Goal: Browse casually

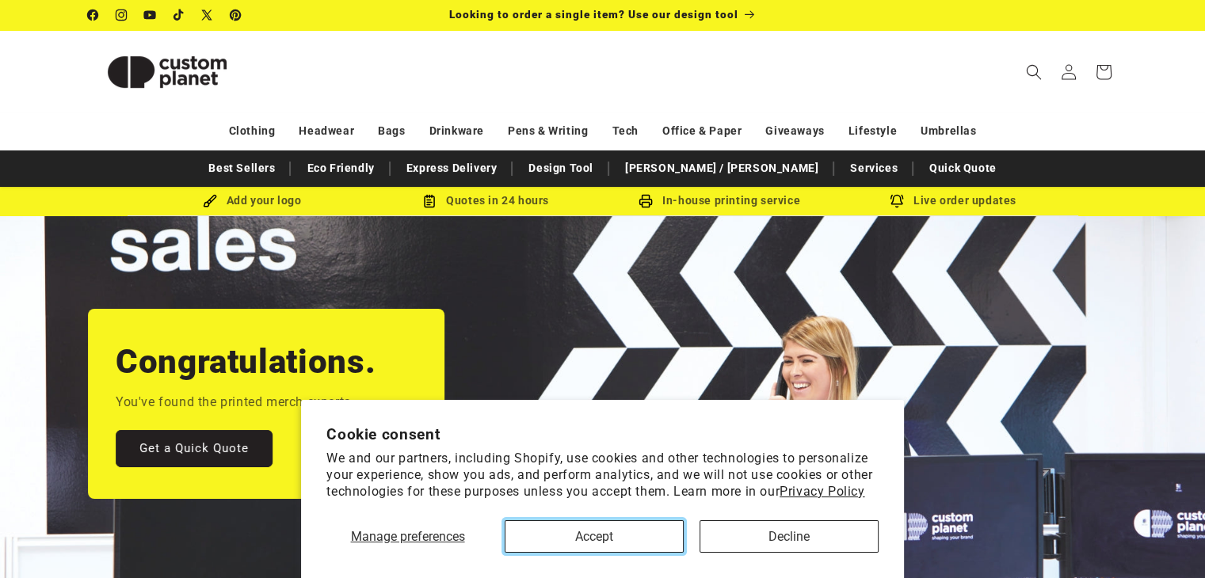
click at [609, 537] on button "Accept" at bounding box center [594, 536] width 179 height 32
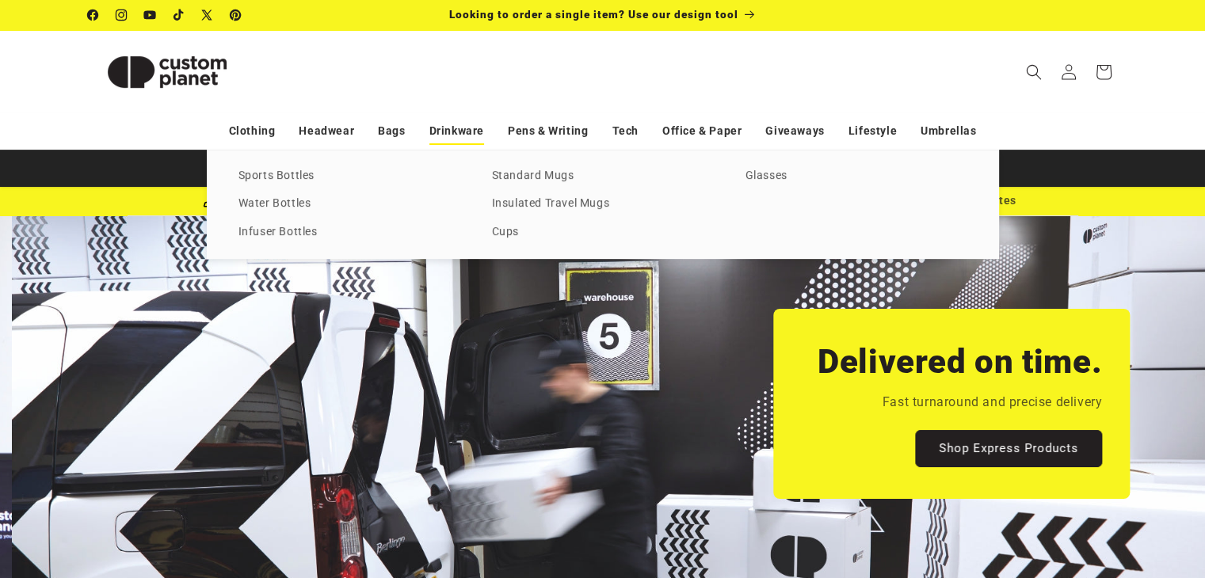
scroll to position [0, 1204]
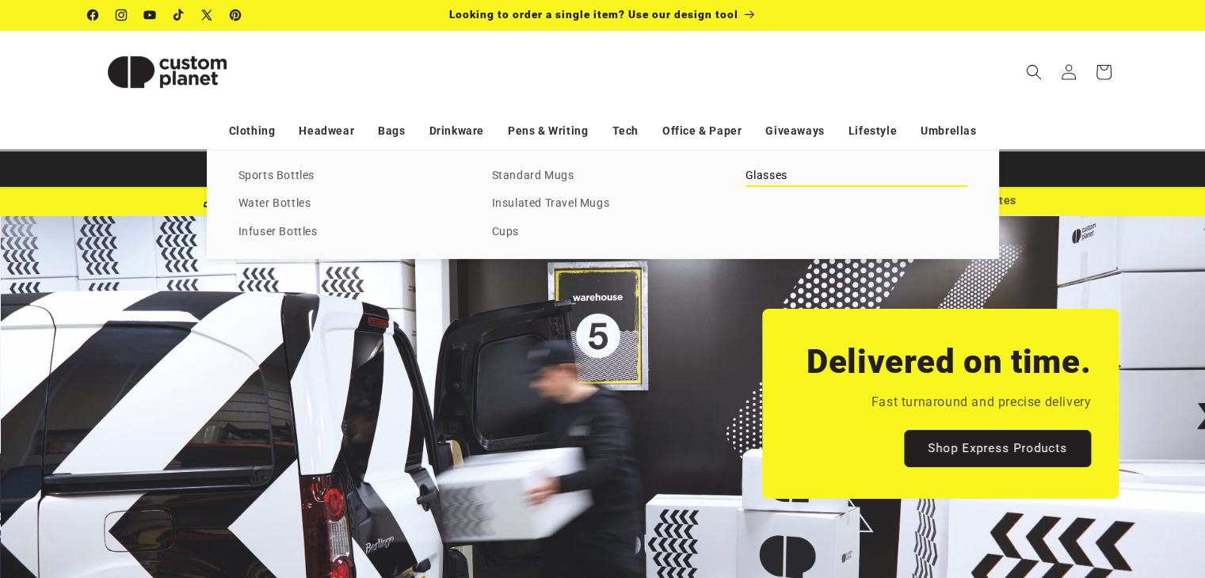
click at [772, 173] on link "Glasses" at bounding box center [856, 176] width 222 height 21
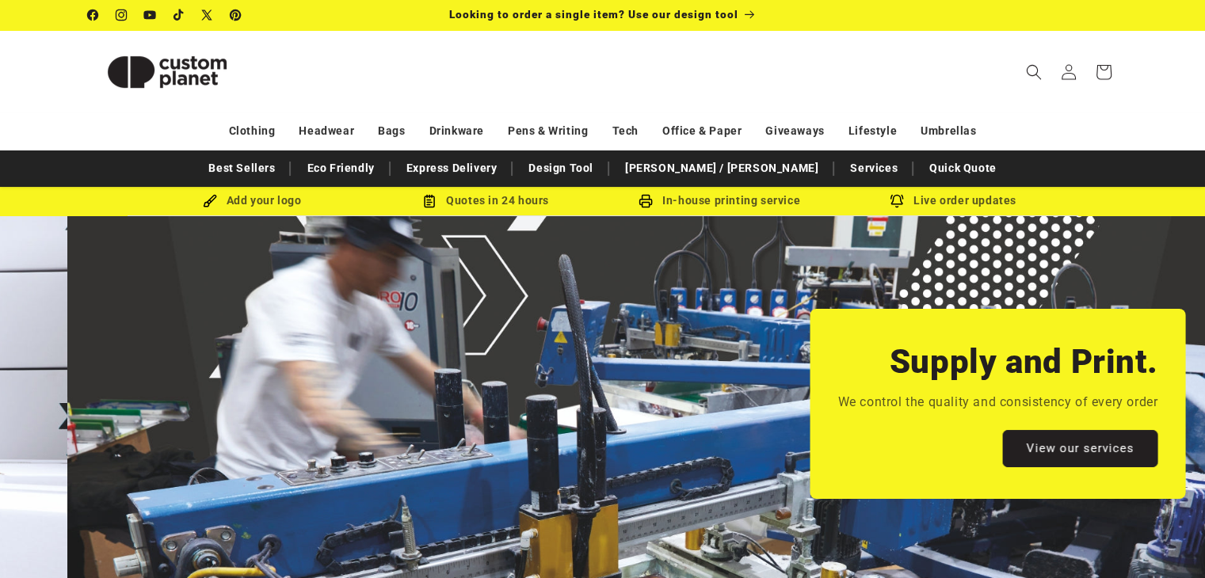
scroll to position [0, 2409]
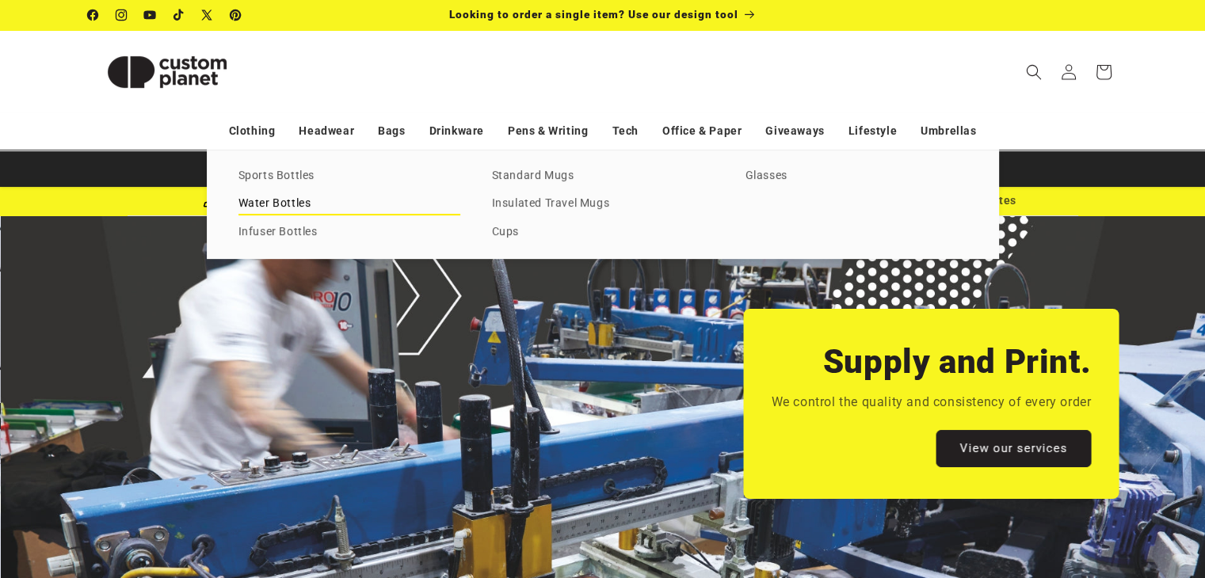
click at [284, 208] on link "Water Bottles" at bounding box center [349, 203] width 222 height 21
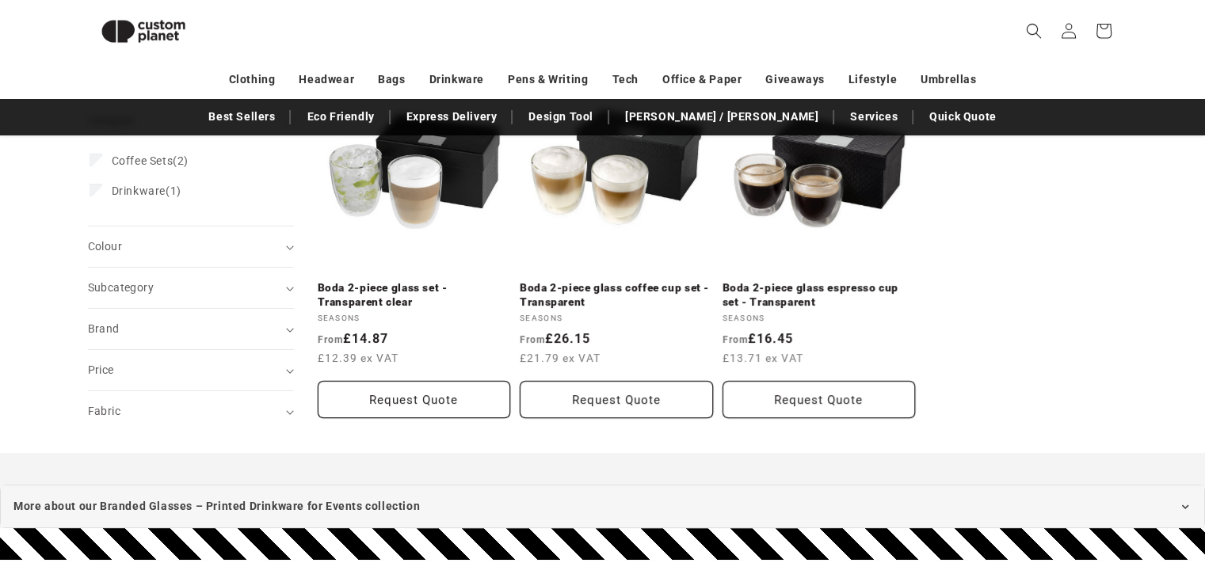
scroll to position [215, 0]
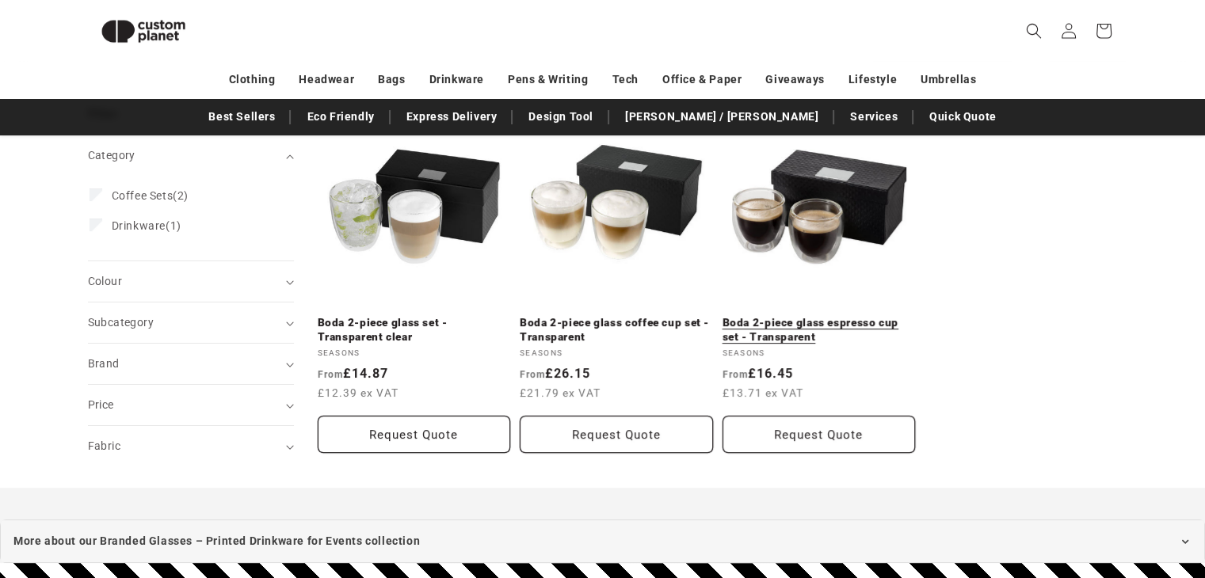
click at [846, 316] on link "Boda 2-piece glass espresso cup set - Transparent" at bounding box center [818, 330] width 193 height 28
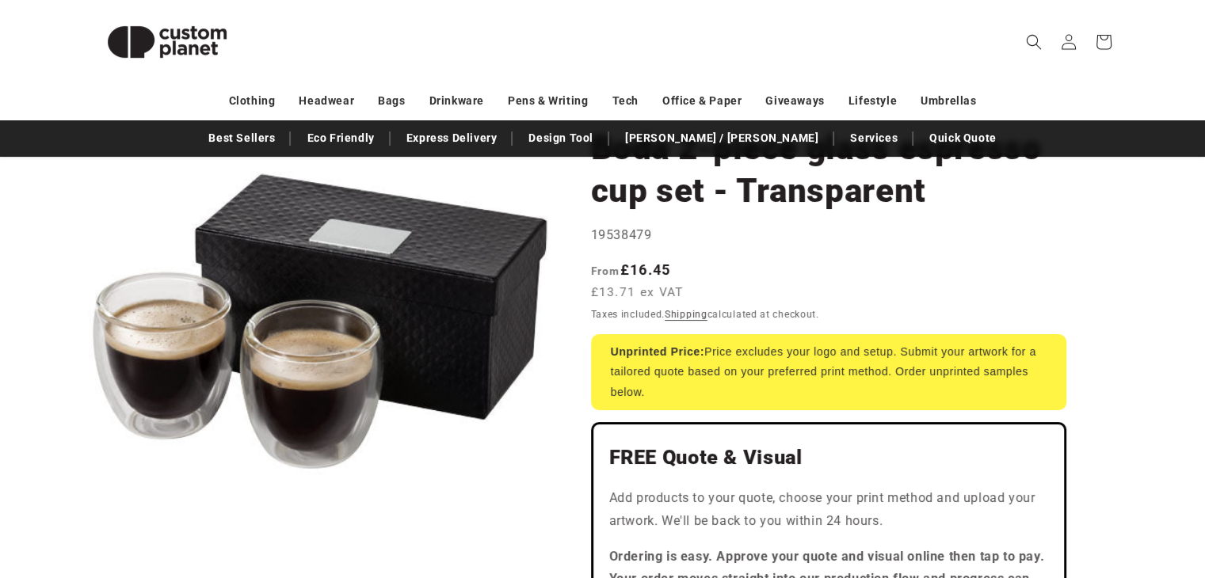
scroll to position [158, 0]
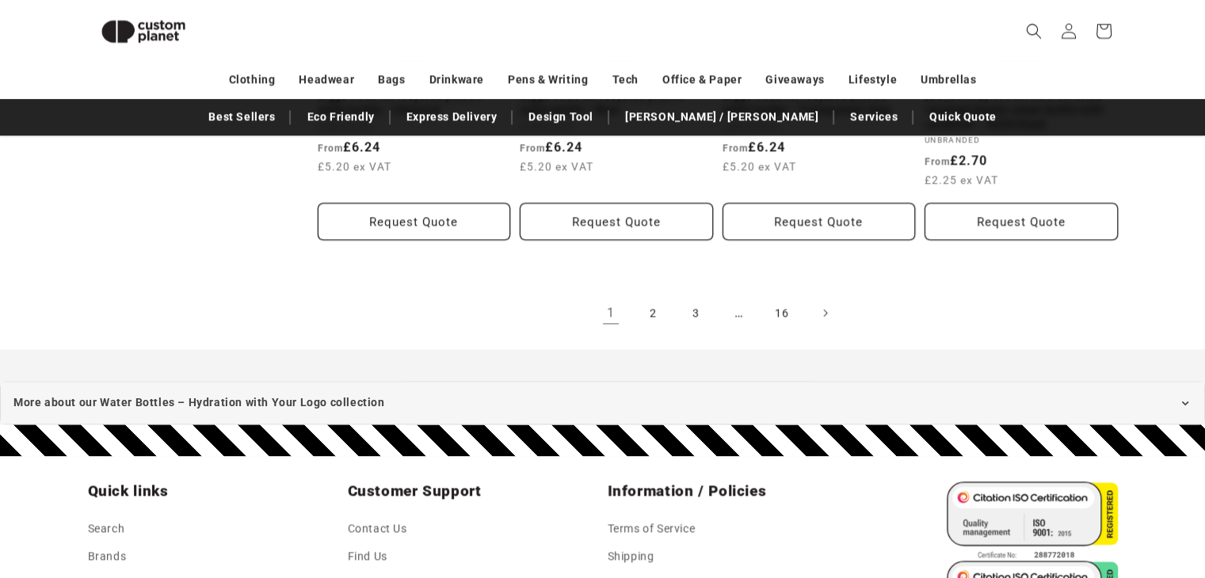
scroll to position [1958, 0]
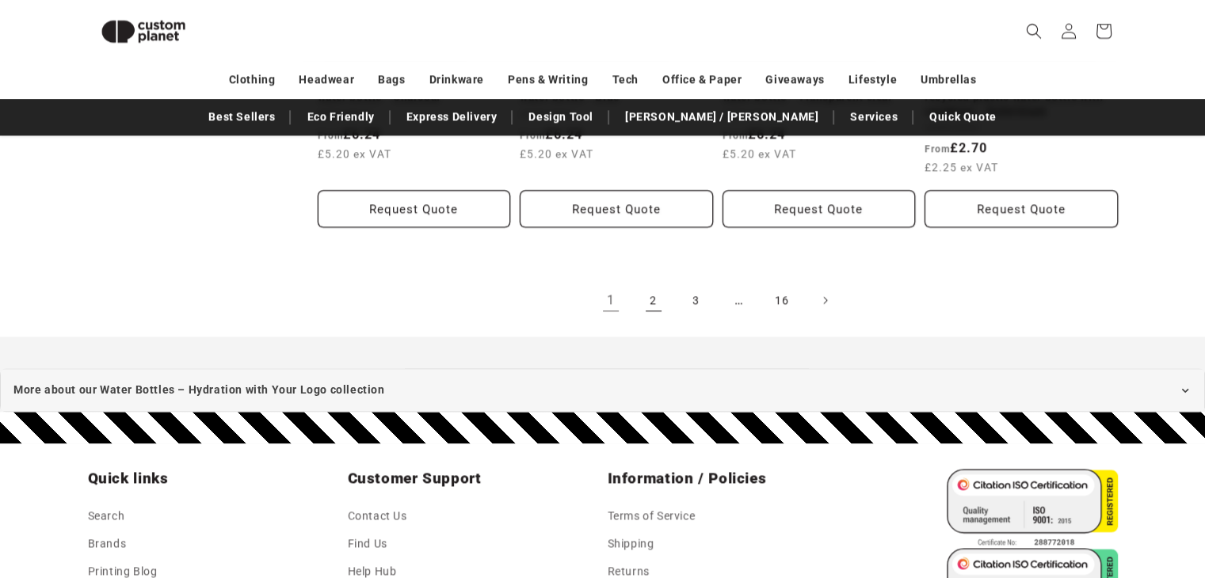
click at [657, 304] on link "2" at bounding box center [653, 300] width 35 height 35
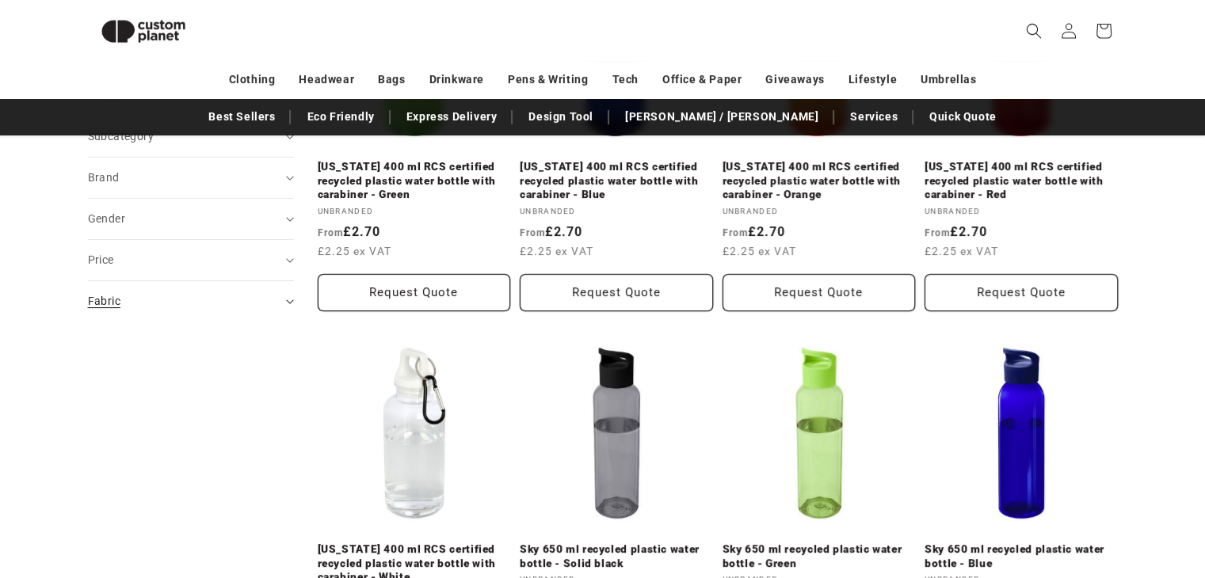
scroll to position [296, 0]
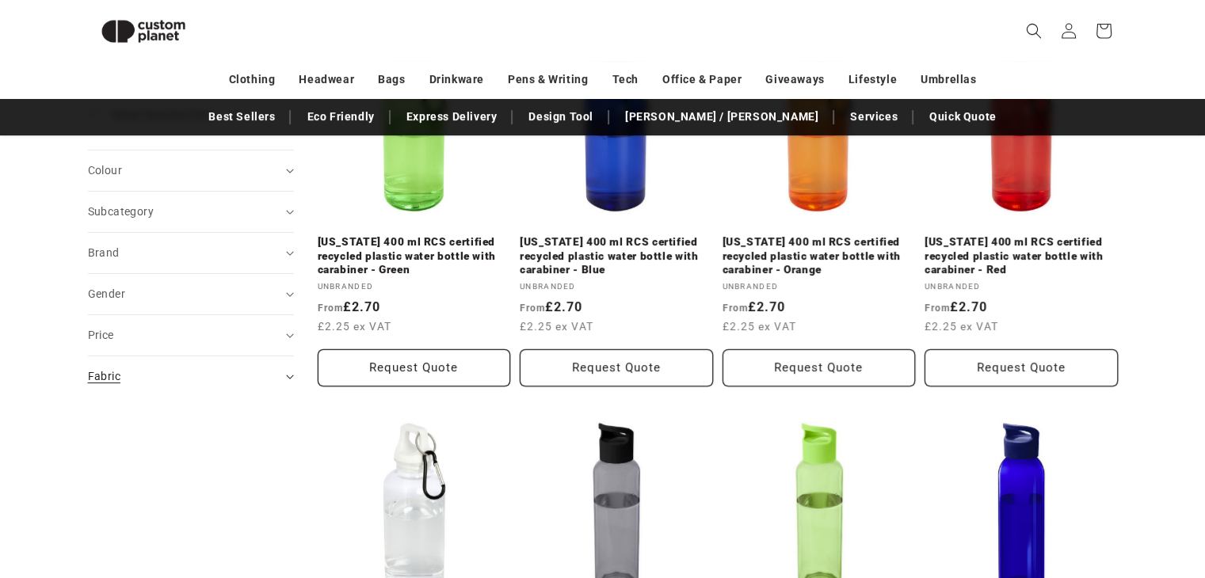
click at [284, 371] on summary "Fabric (0)" at bounding box center [191, 376] width 206 height 40
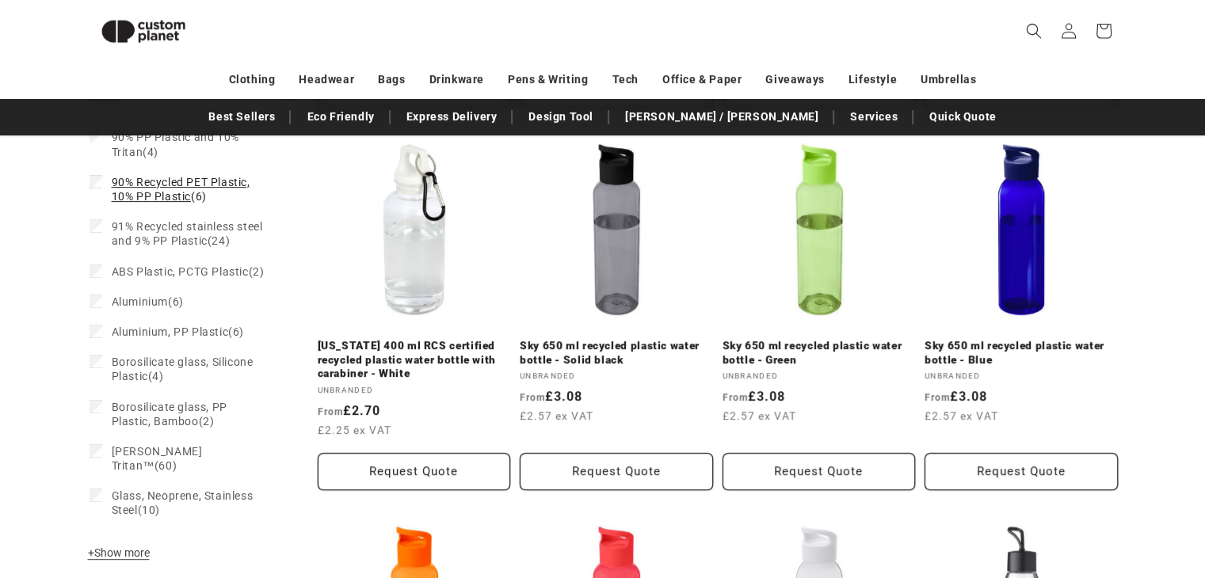
scroll to position [613, 0]
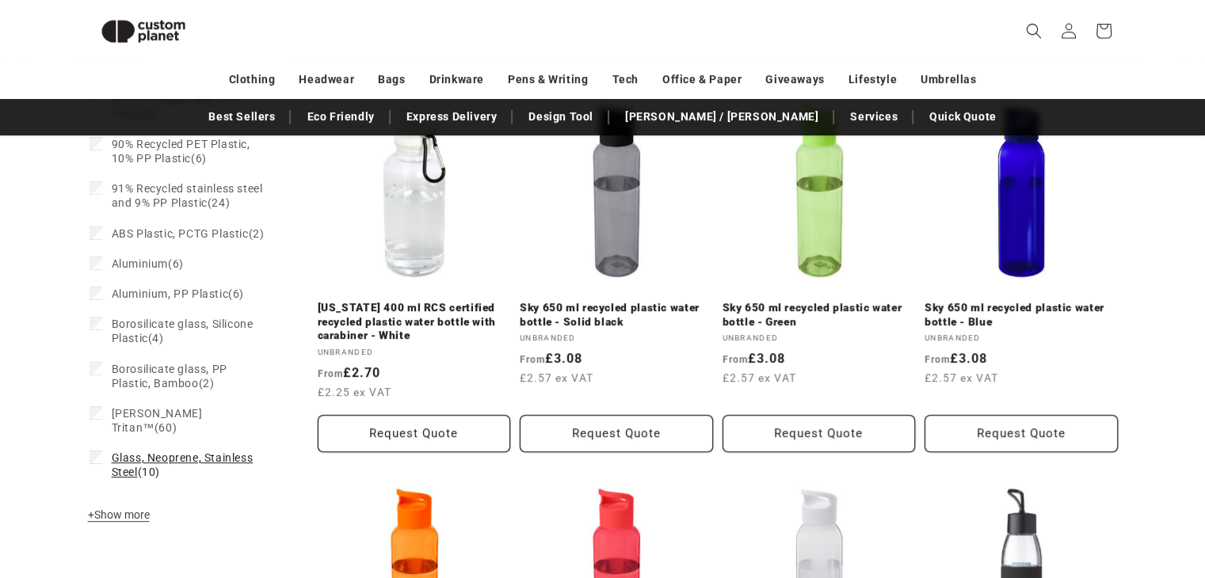
click at [207, 456] on span "Glass, Neoprene, Stainless Steel" at bounding box center [183, 464] width 142 height 27
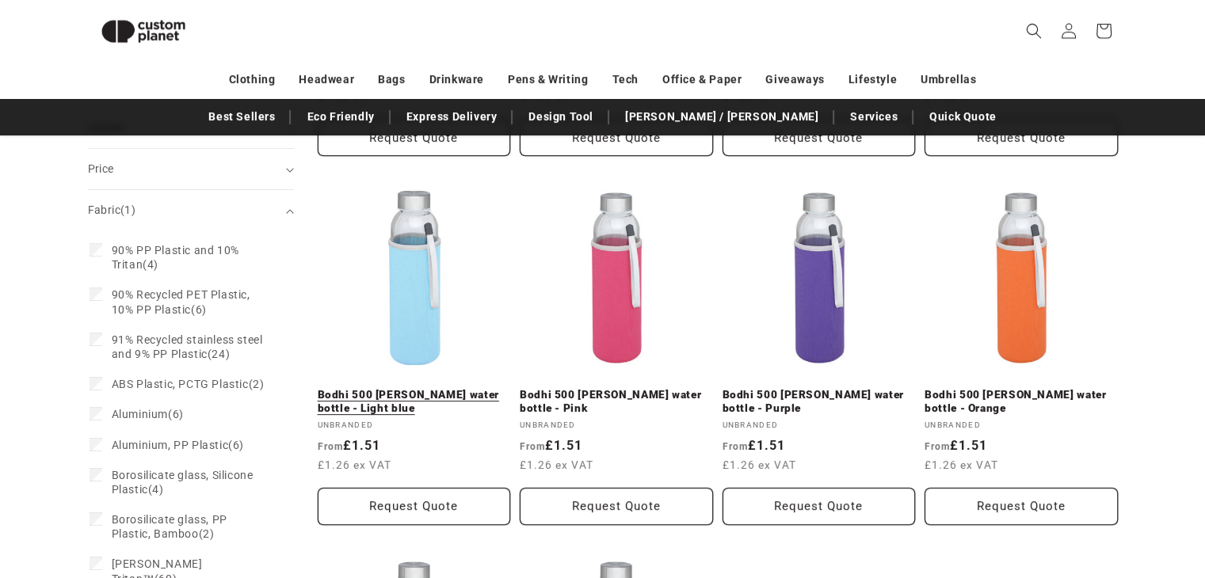
scroll to position [664, 0]
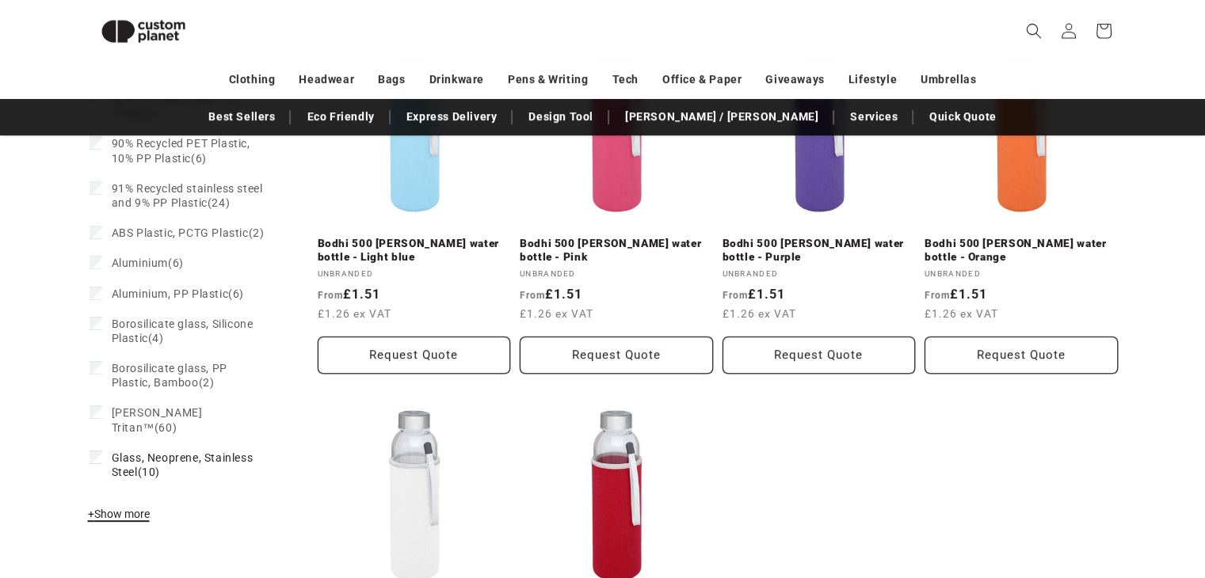
click at [114, 515] on span "+ Show more" at bounding box center [119, 514] width 62 height 13
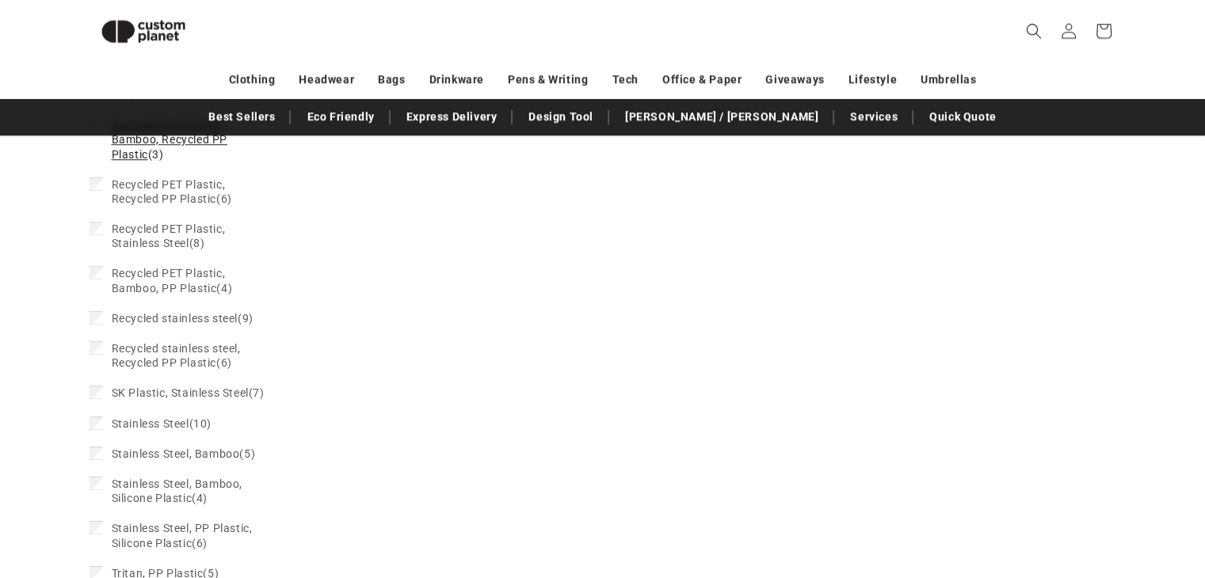
scroll to position [1535, 0]
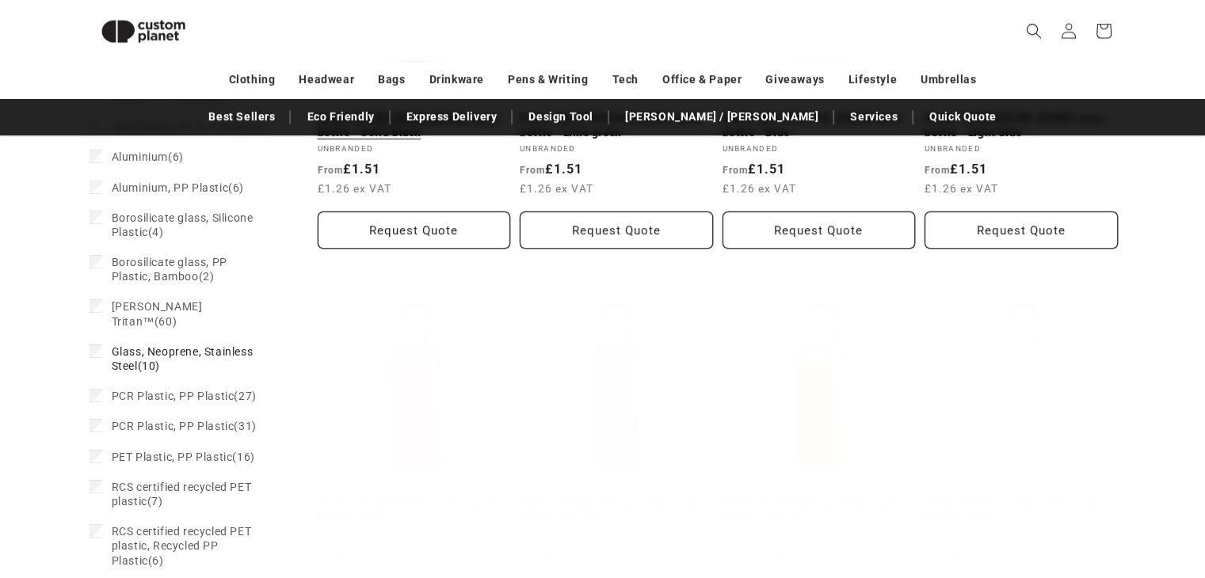
scroll to position [862, 0]
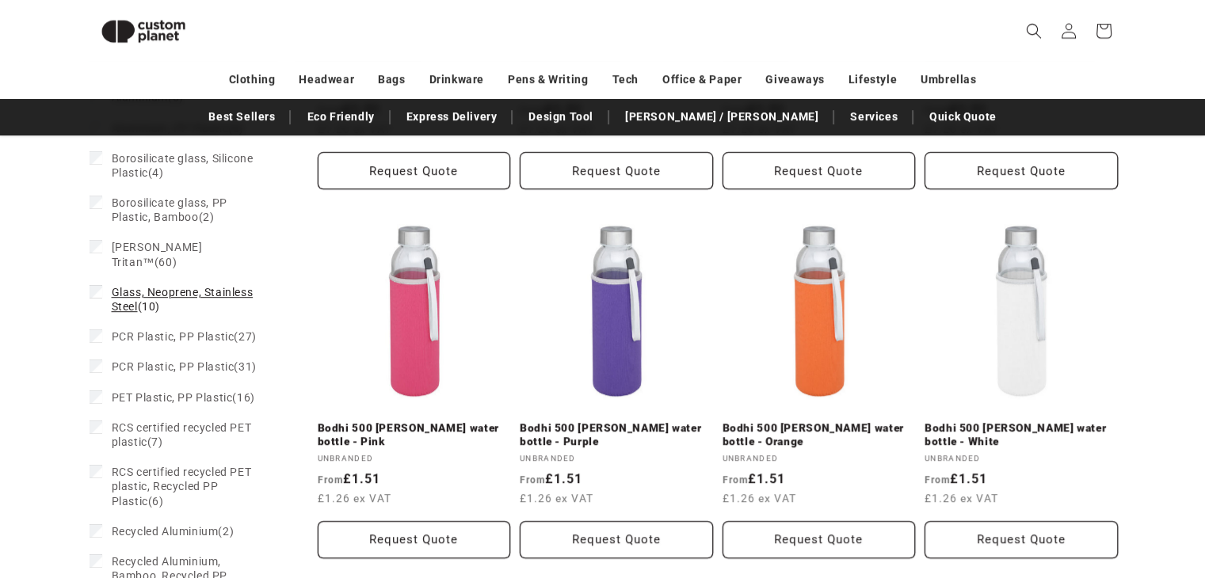
click at [95, 292] on icon at bounding box center [96, 291] width 9 height 6
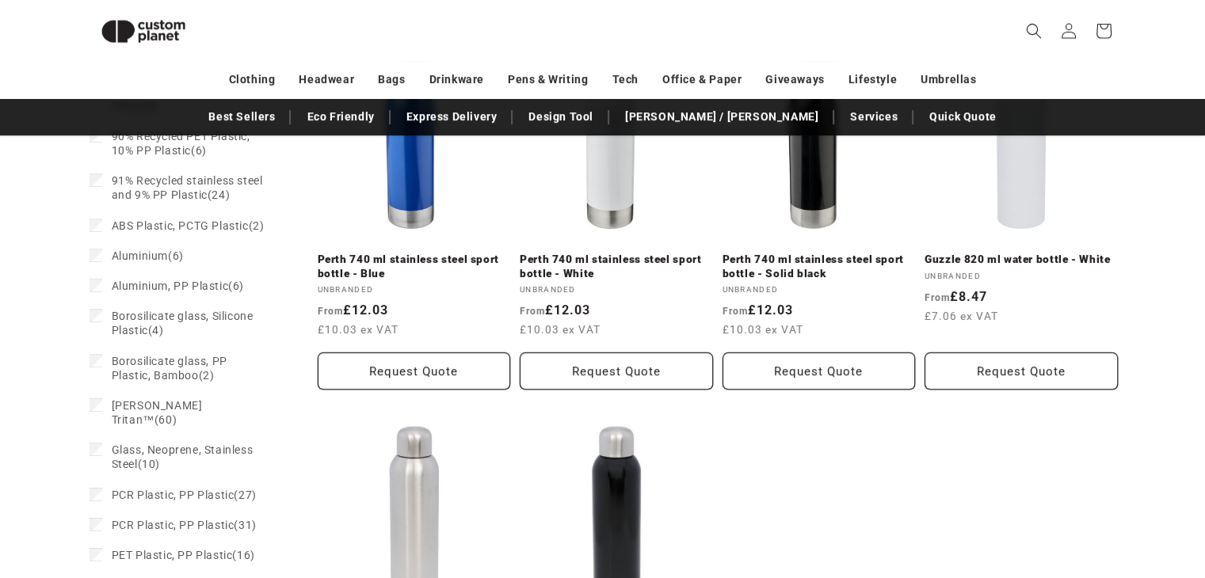
scroll to position [661, 0]
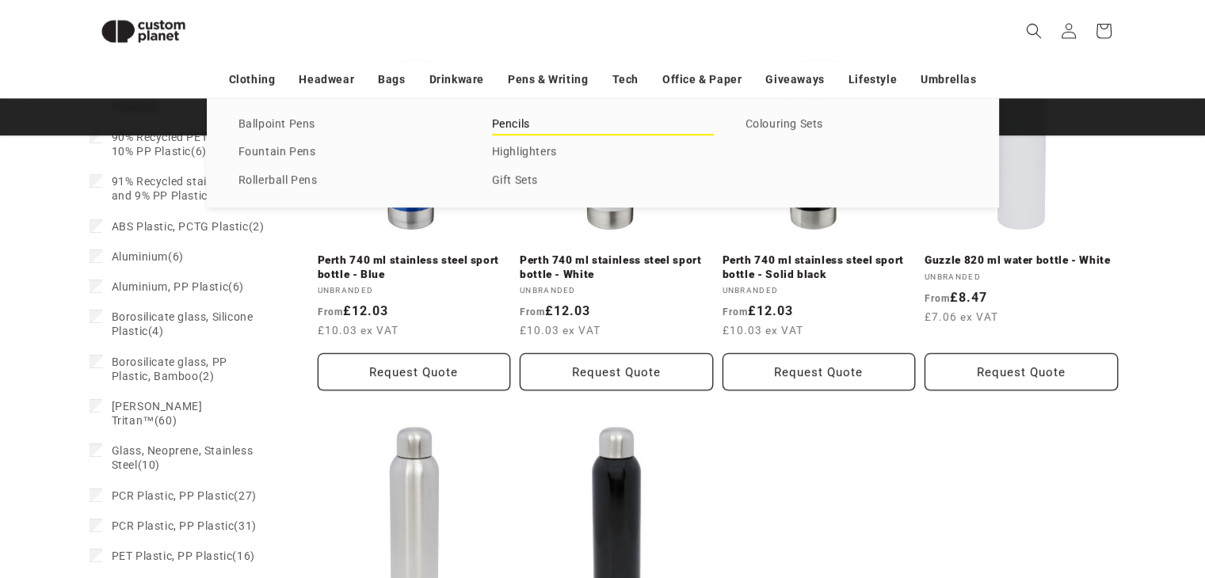
click at [506, 122] on link "Pencils" at bounding box center [603, 124] width 222 height 21
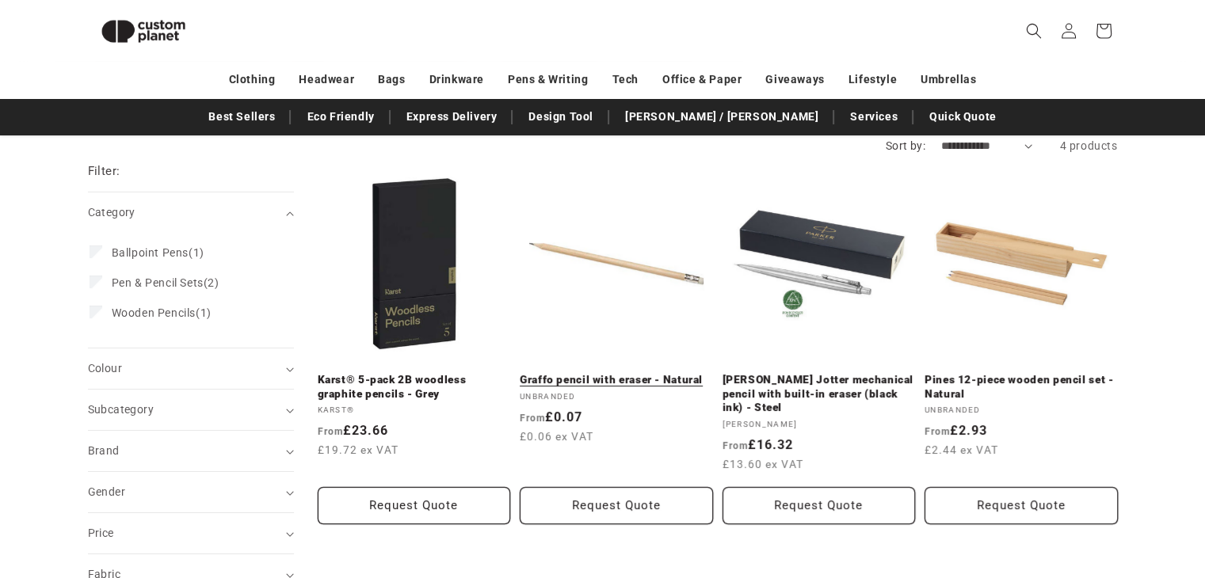
scroll to position [136, 0]
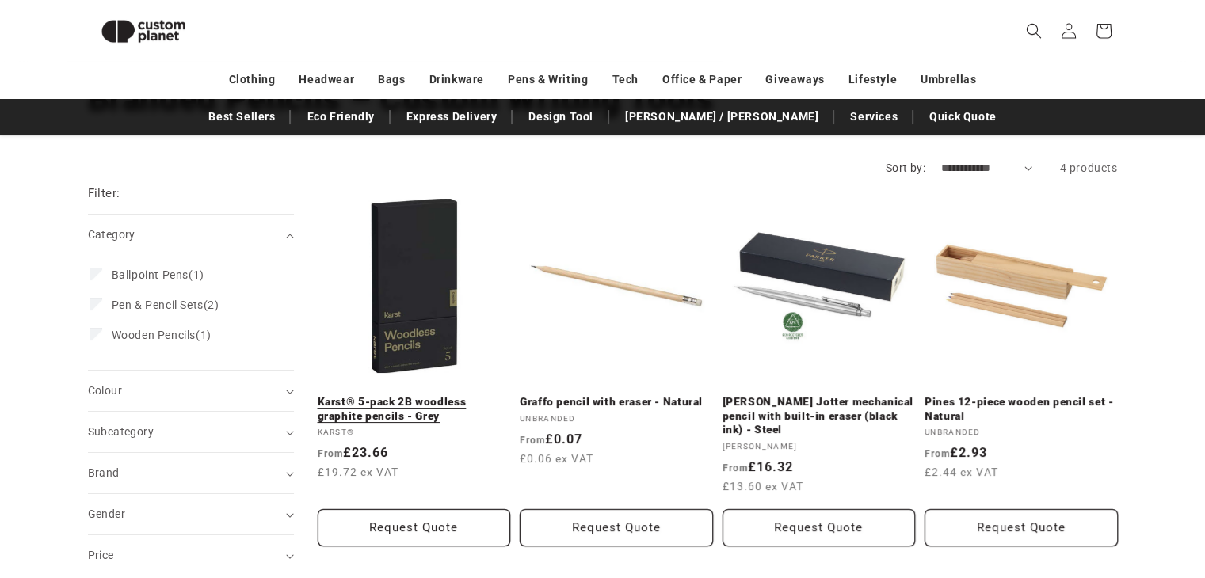
click at [421, 395] on link "Karst® 5-pack 2B woodless graphite pencils - Grey" at bounding box center [414, 409] width 193 height 28
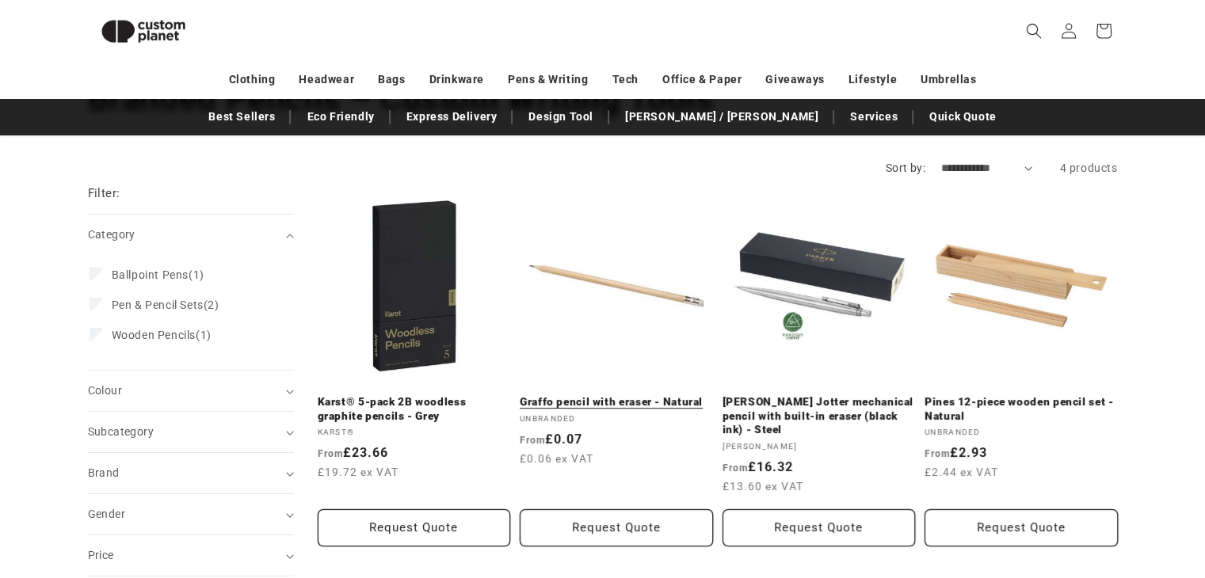
click at [658, 404] on link "Graffo pencil with eraser - Natural" at bounding box center [616, 402] width 193 height 14
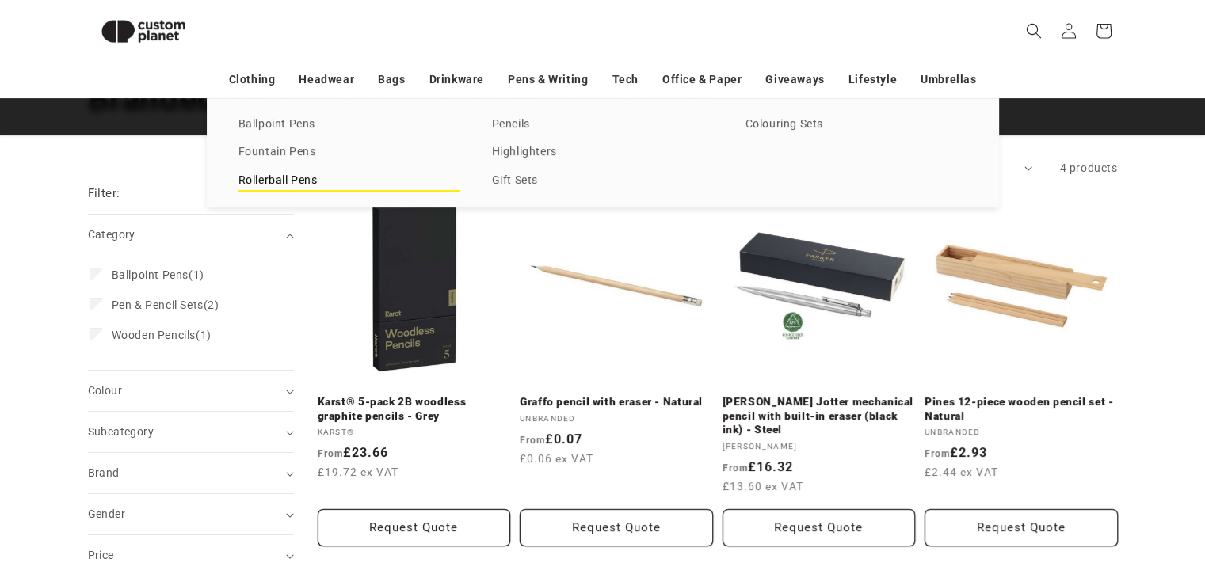
click at [254, 180] on link "Rollerball Pens" at bounding box center [349, 180] width 222 height 21
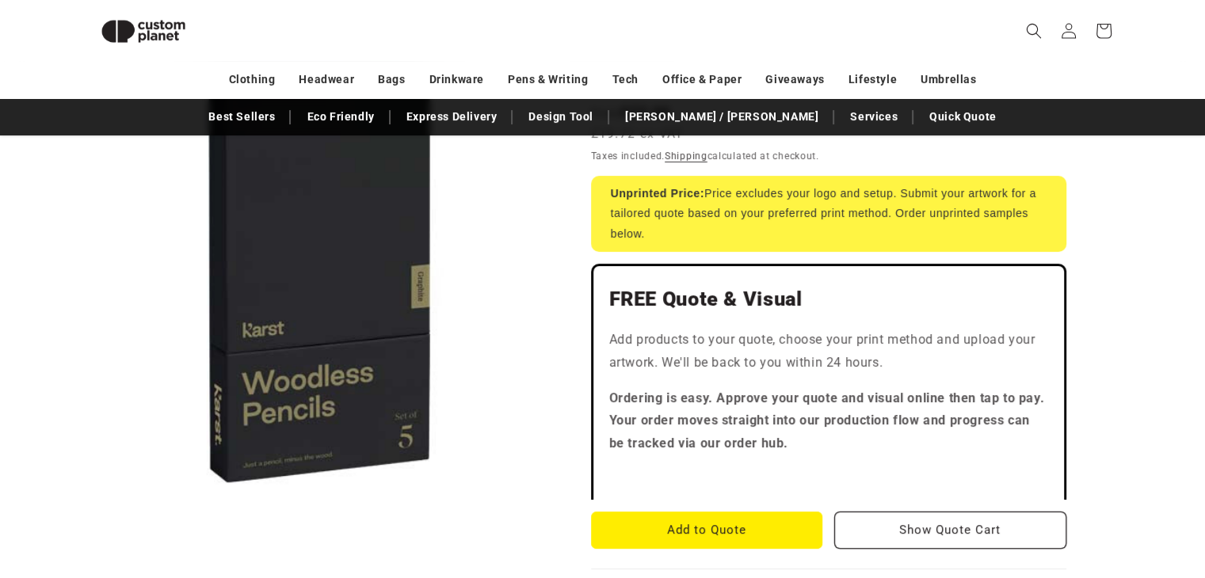
scroll to position [295, 0]
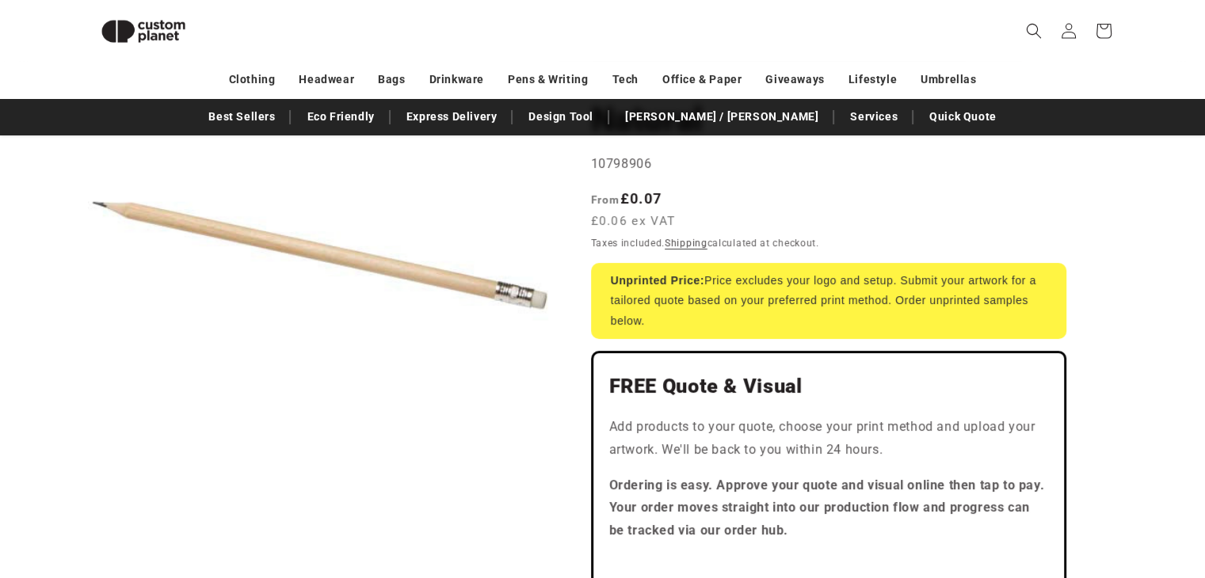
scroll to position [215, 0]
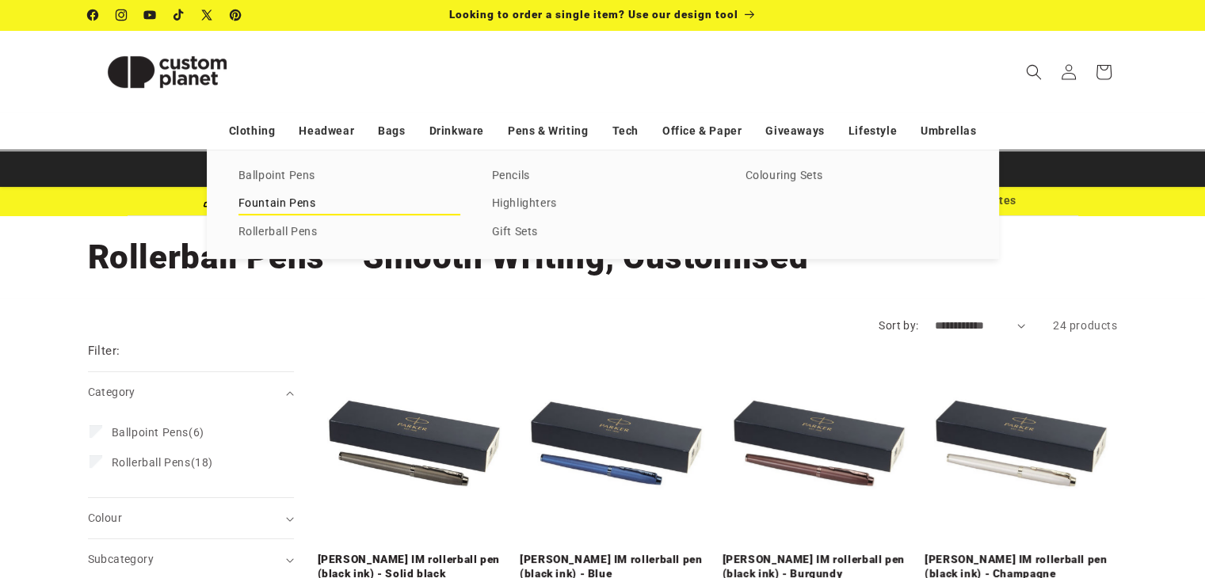
click at [276, 203] on link "Fountain Pens" at bounding box center [349, 203] width 222 height 21
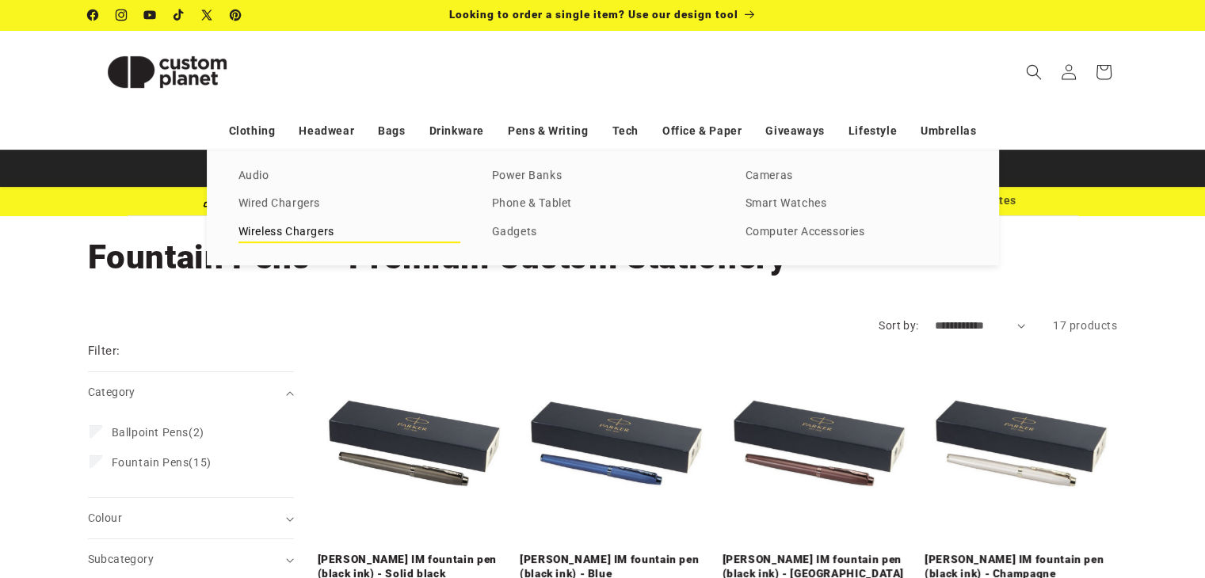
click at [294, 226] on link "Wireless Chargers" at bounding box center [349, 232] width 222 height 21
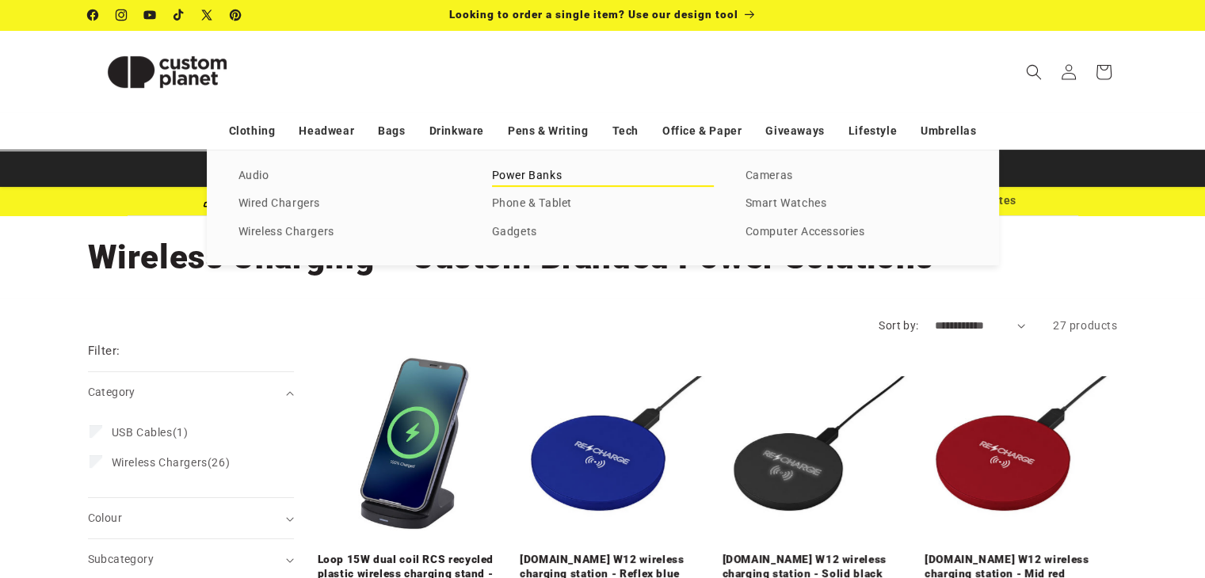
click at [555, 177] on link "Power Banks" at bounding box center [603, 176] width 222 height 21
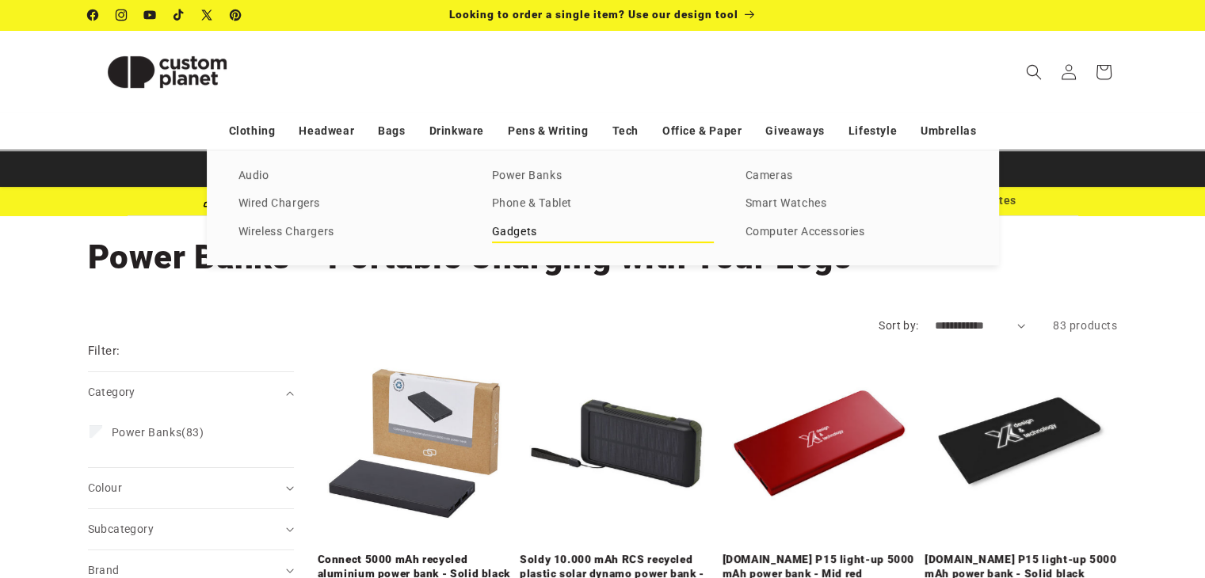
click at [525, 232] on link "Gadgets" at bounding box center [603, 232] width 222 height 21
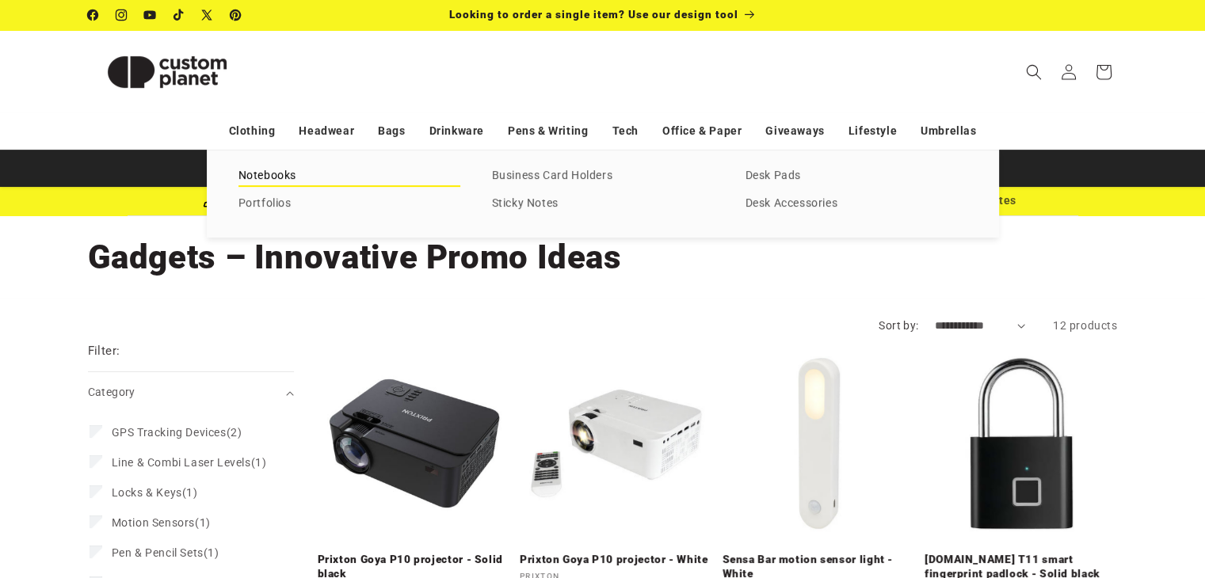
click at [279, 177] on link "Notebooks" at bounding box center [349, 176] width 222 height 21
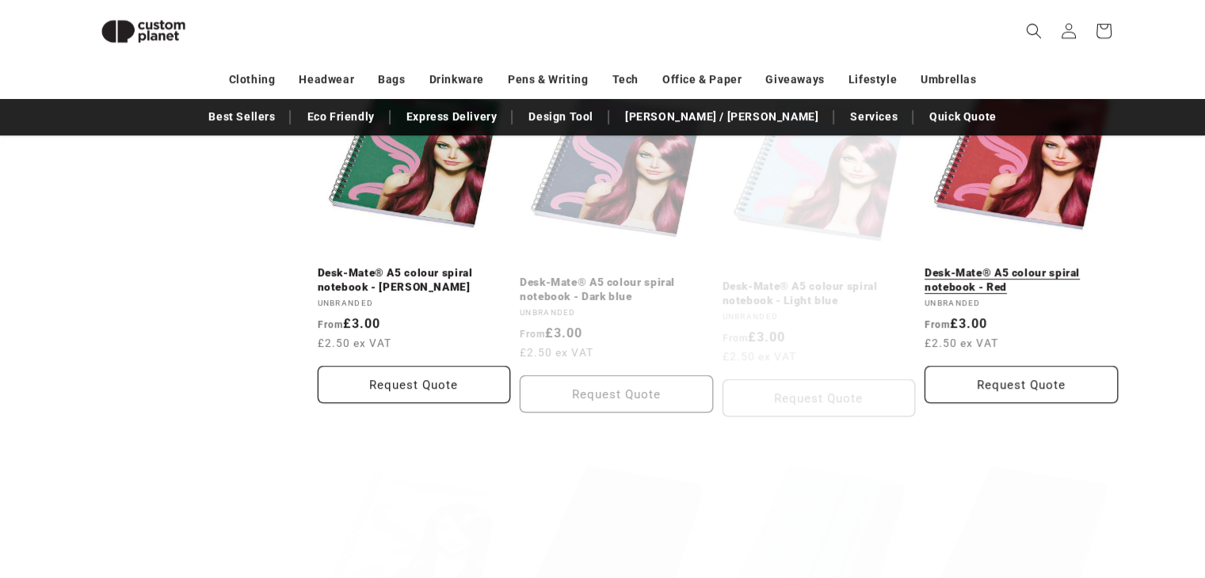
scroll to position [1166, 0]
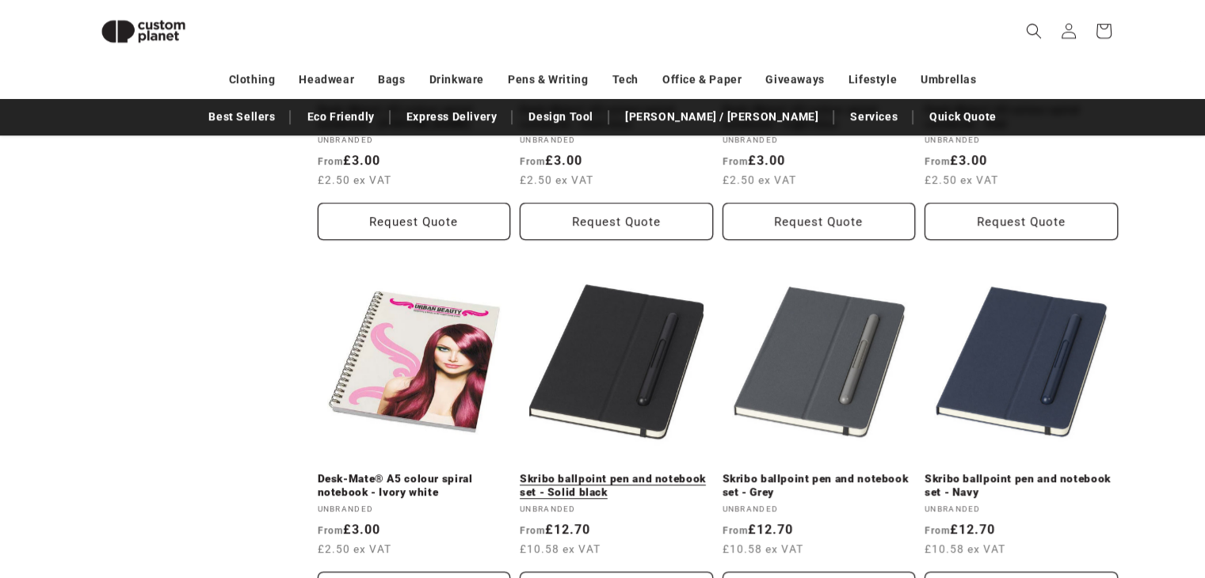
click at [655, 472] on link "Skribo ballpoint pen and notebook set - Solid black" at bounding box center [616, 486] width 193 height 28
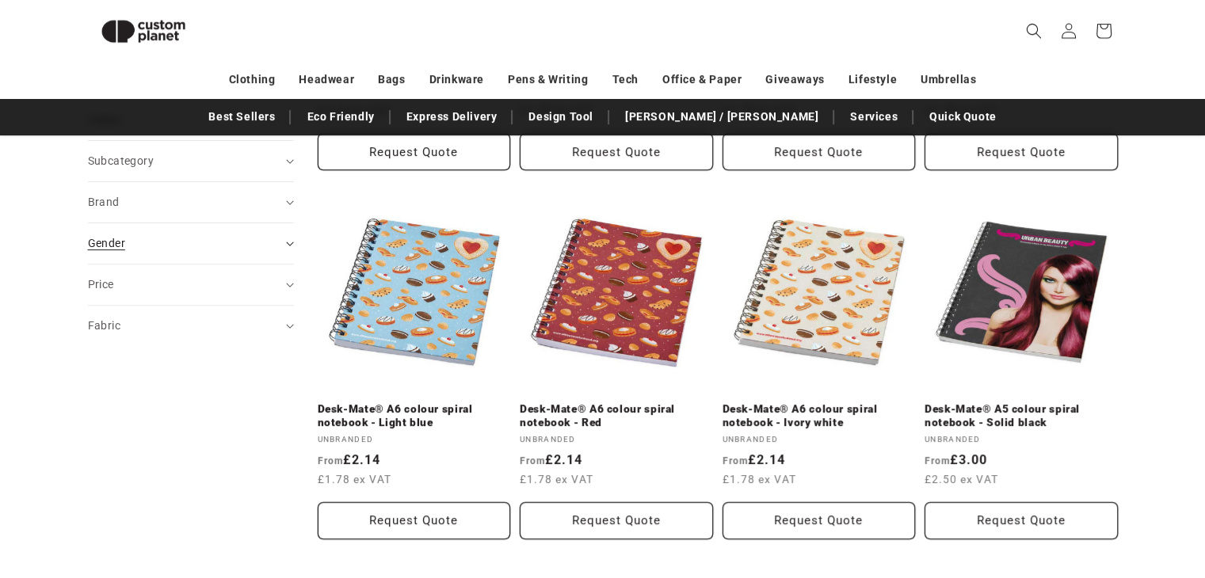
scroll to position [535, 0]
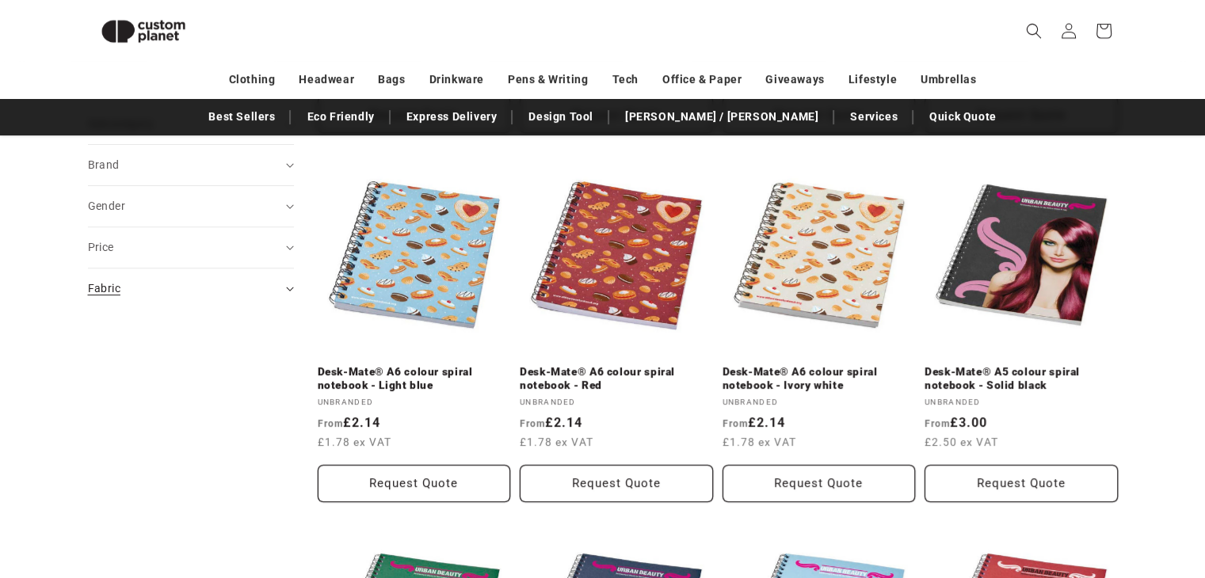
click at [234, 297] on div "Fabric (0)" at bounding box center [184, 288] width 192 height 17
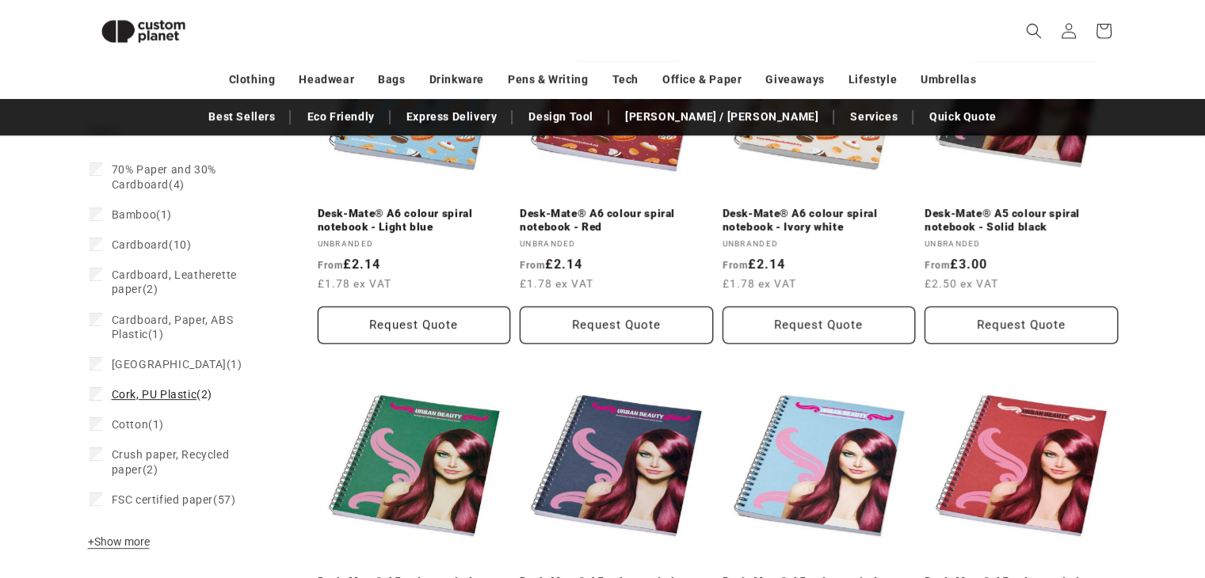
scroll to position [615, 0]
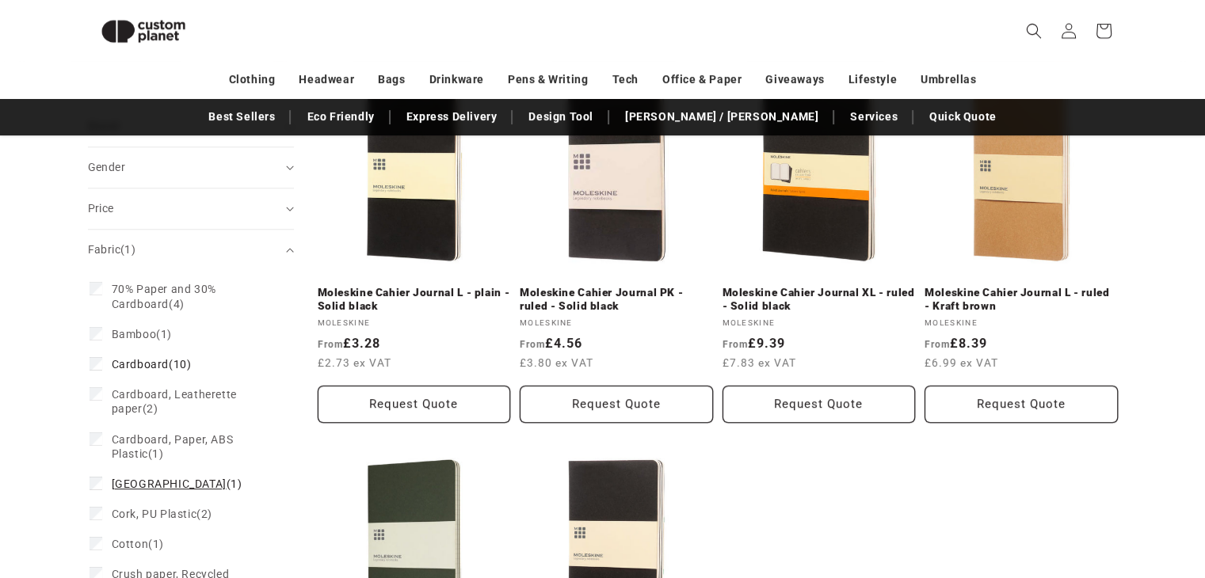
scroll to position [640, 0]
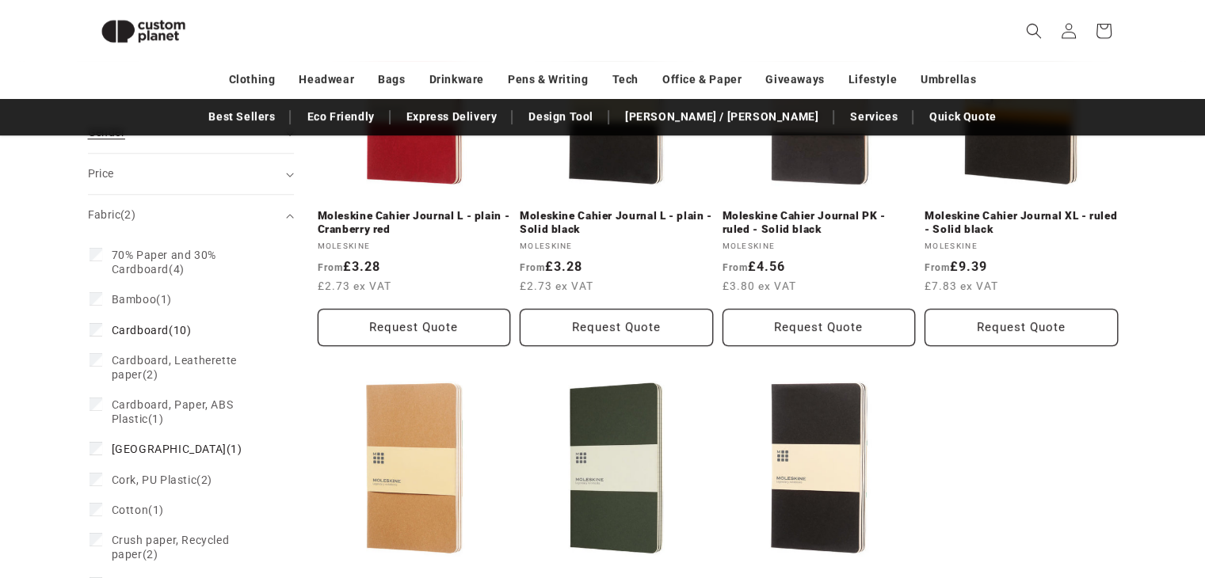
scroll to position [850, 0]
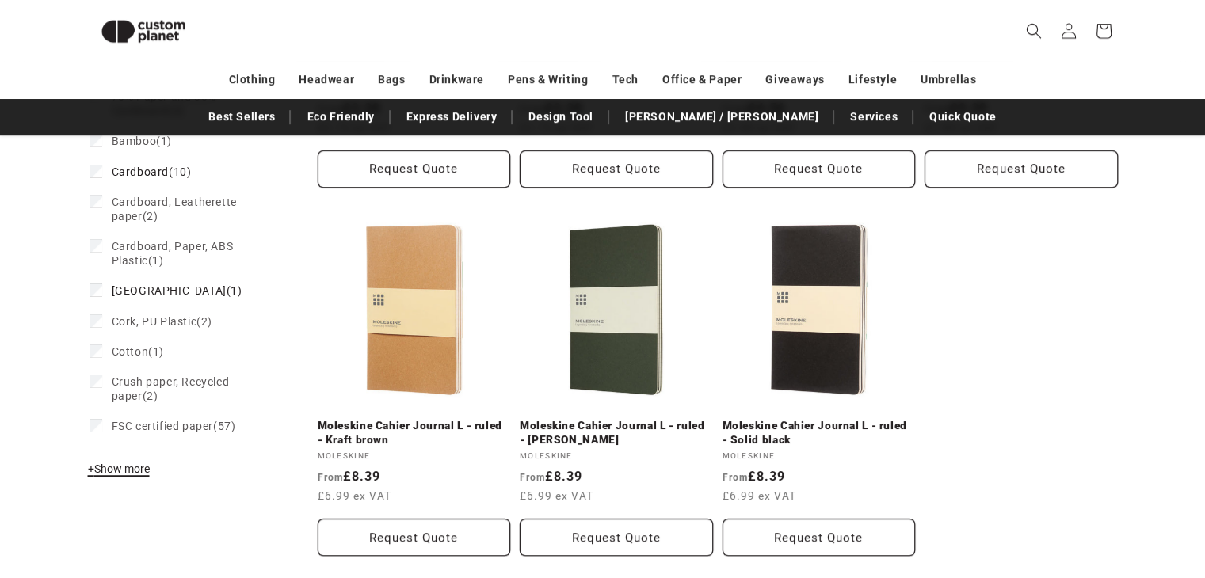
click at [117, 463] on span "+ Show more" at bounding box center [119, 469] width 62 height 13
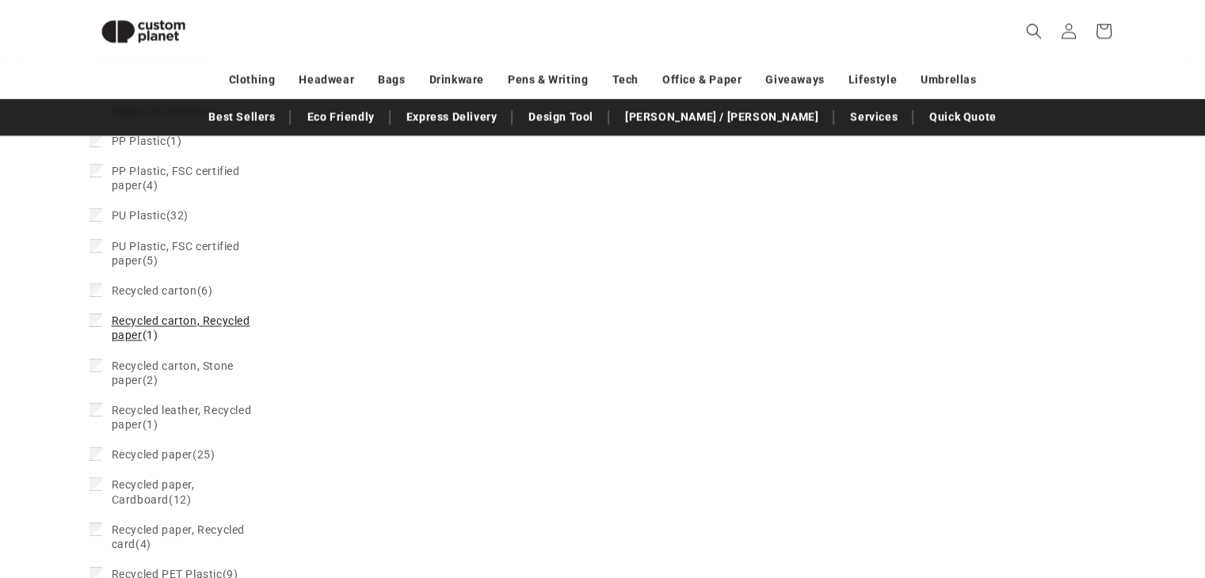
scroll to position [2196, 0]
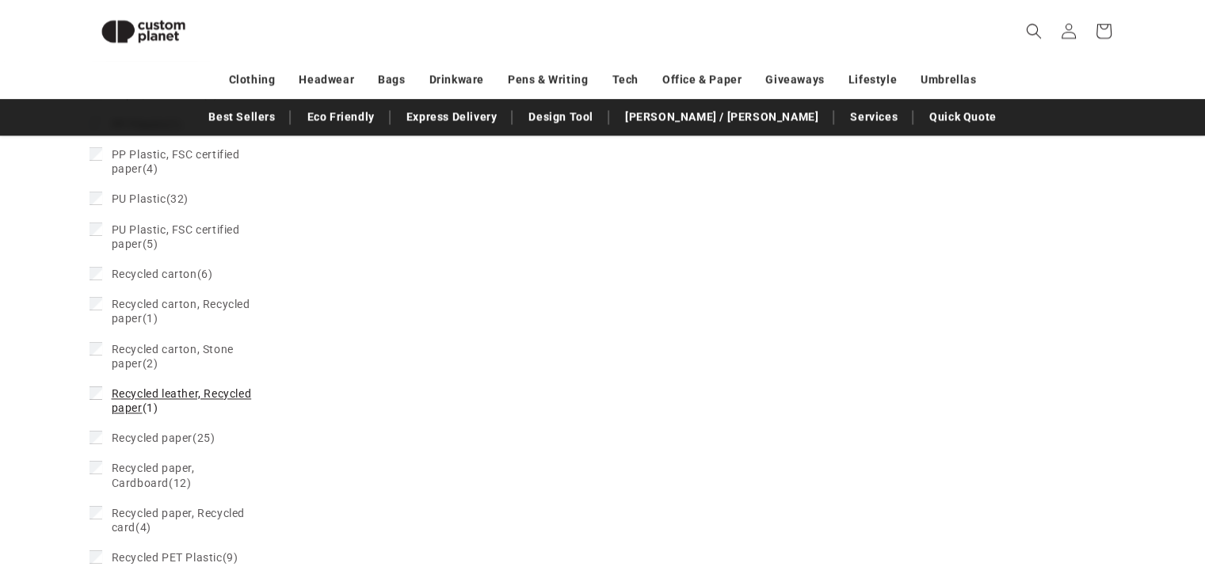
click at [186, 387] on span "Recycled leather, Recycled paper" at bounding box center [182, 400] width 140 height 27
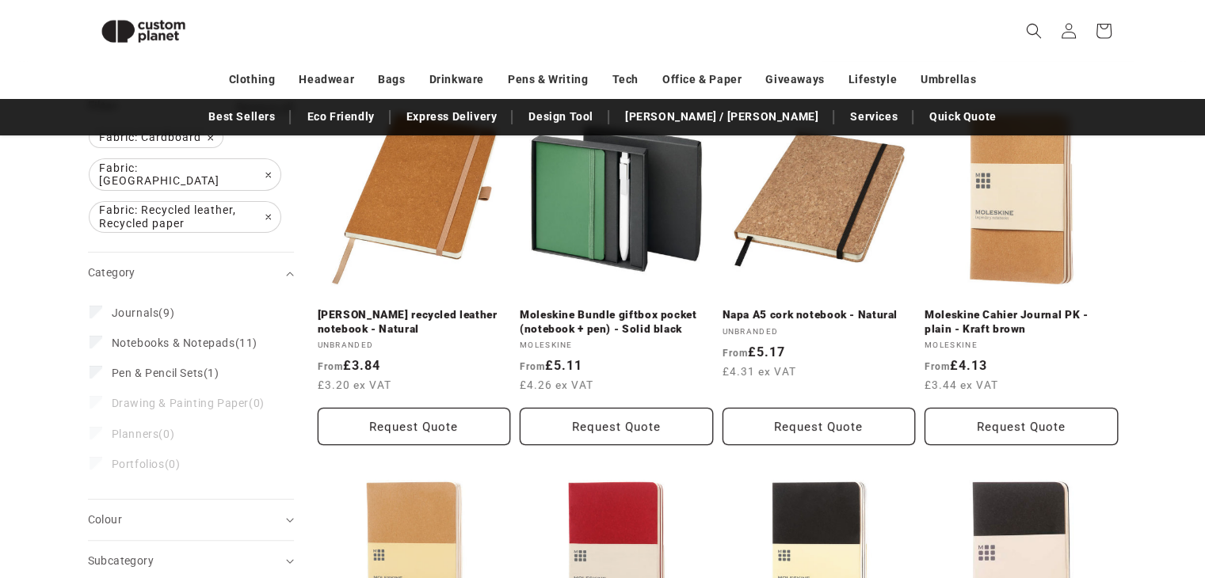
scroll to position [174, 0]
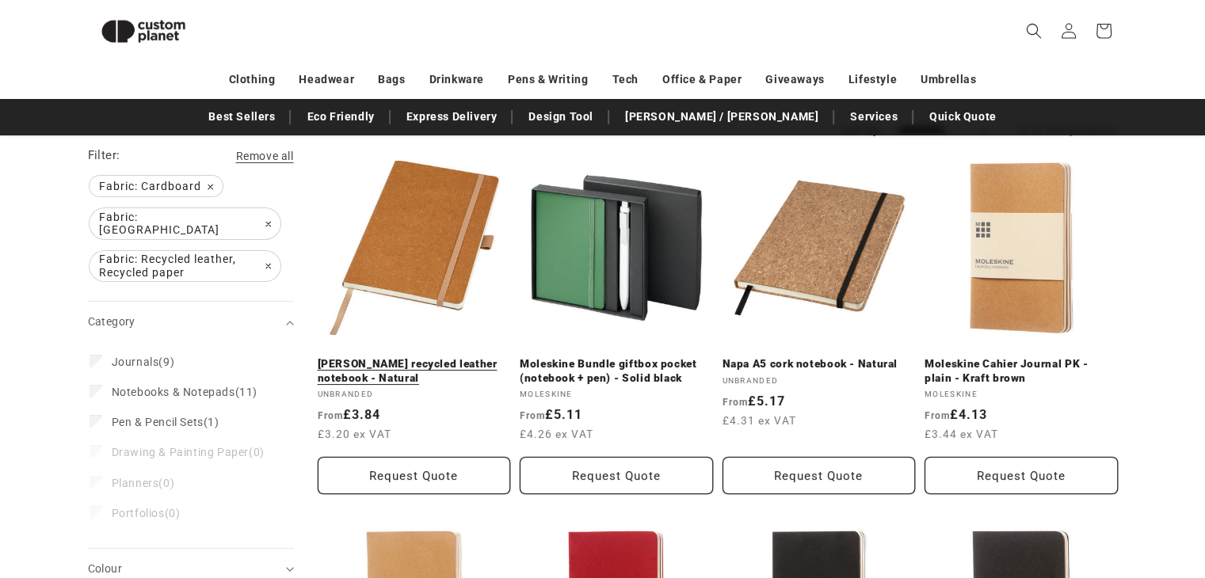
click at [406, 357] on link "Kilau recycled leather notebook - Natural" at bounding box center [414, 371] width 193 height 28
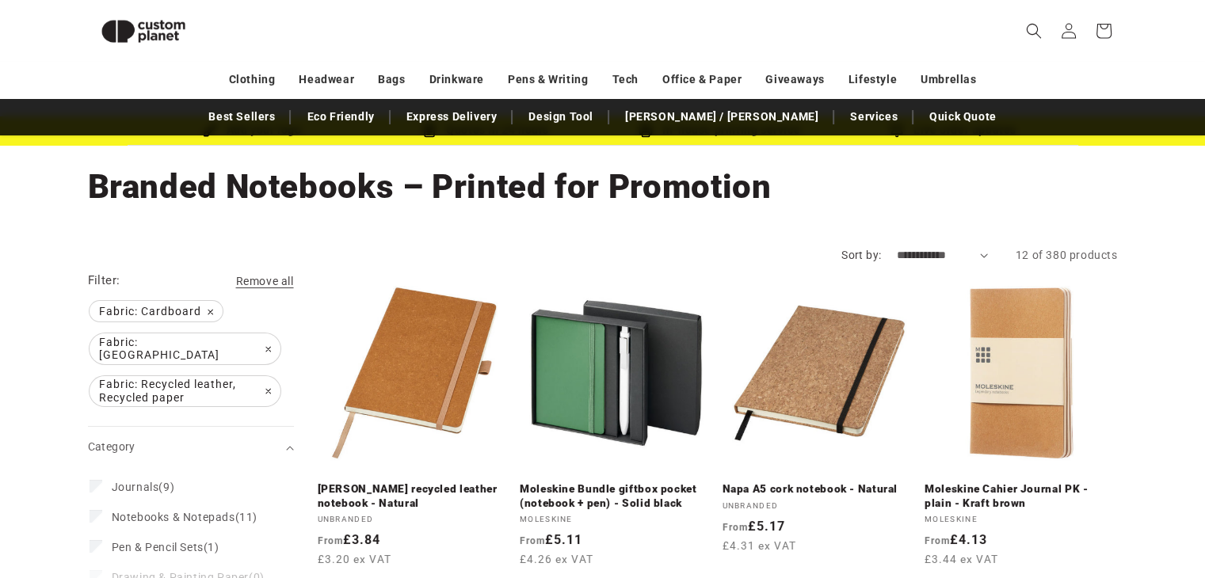
scroll to position [0, 0]
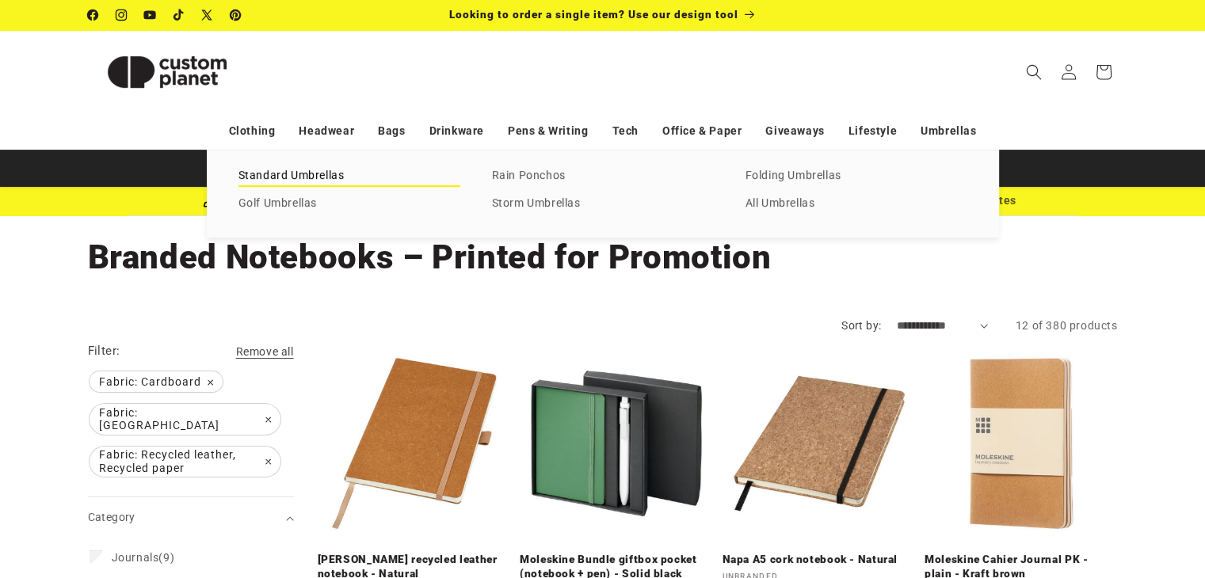
click at [295, 181] on link "Standard Umbrellas" at bounding box center [349, 176] width 222 height 21
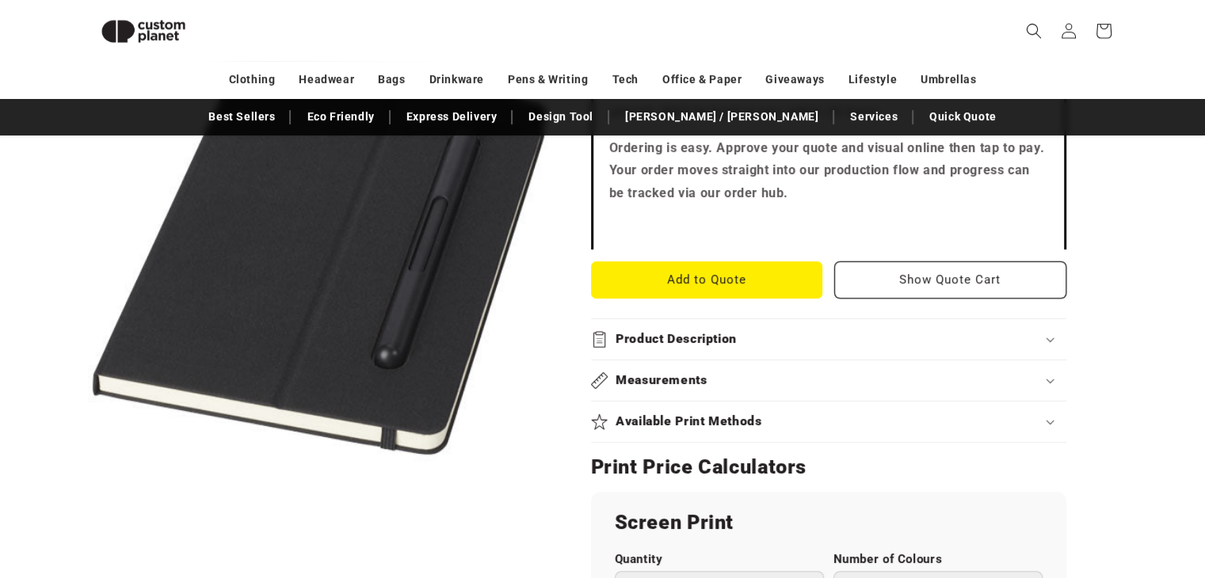
scroll to position [136, 0]
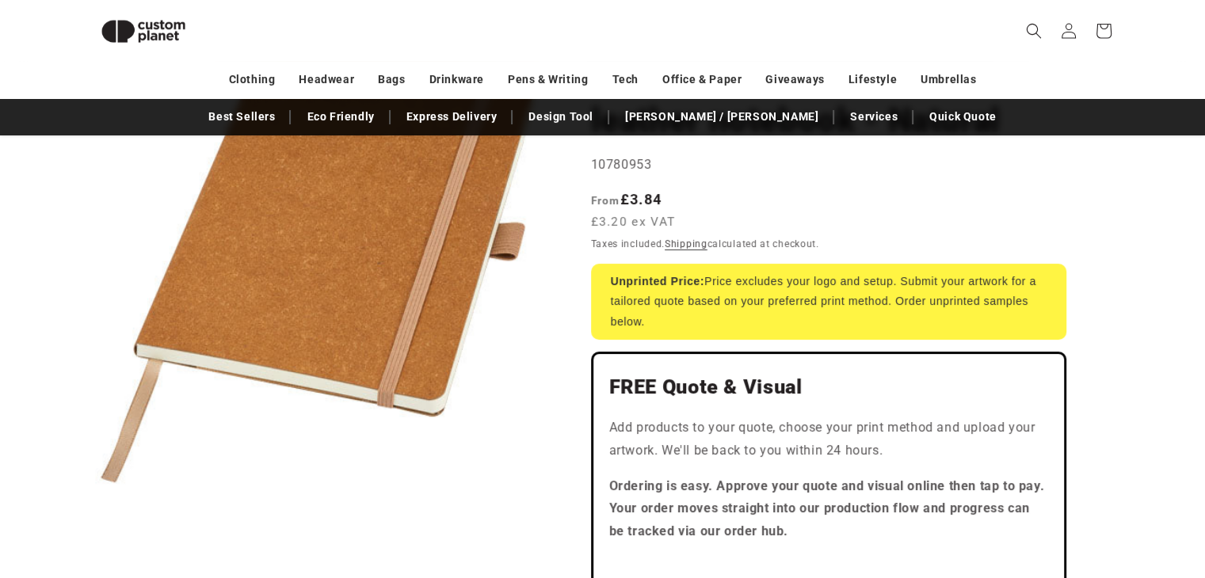
scroll to position [215, 0]
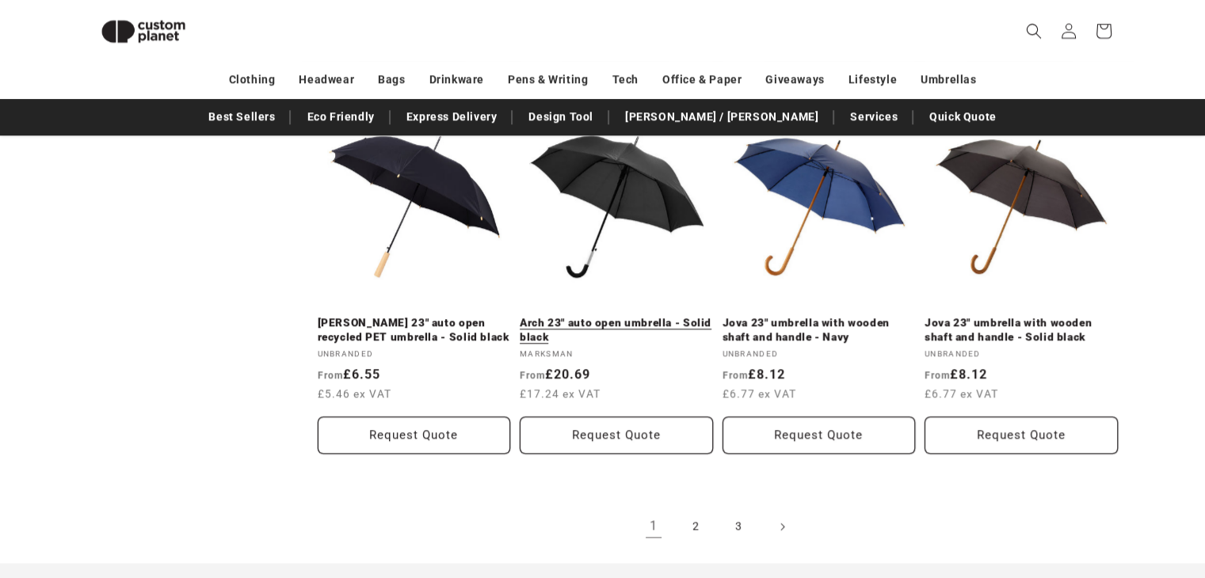
scroll to position [1721, 0]
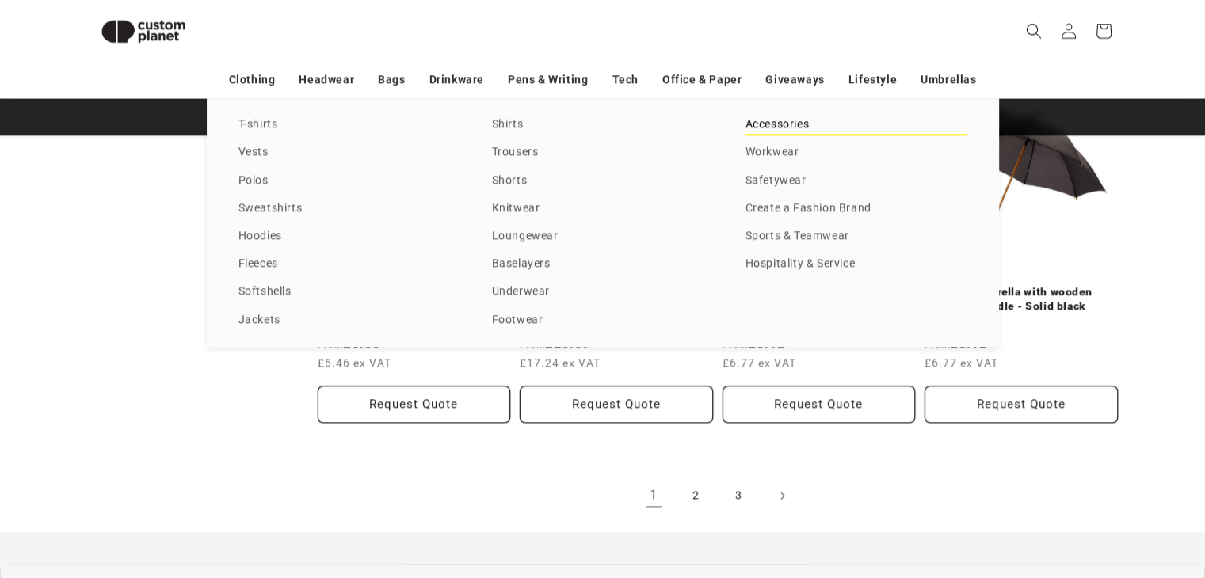
click at [789, 126] on link "Accessories" at bounding box center [856, 124] width 222 height 21
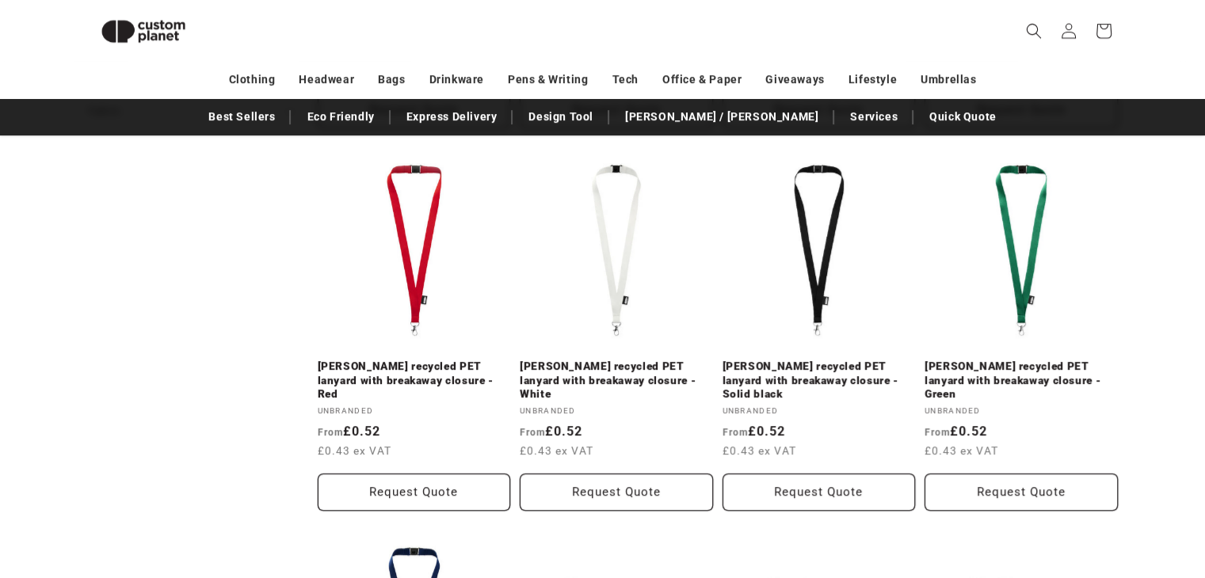
scroll to position [770, 0]
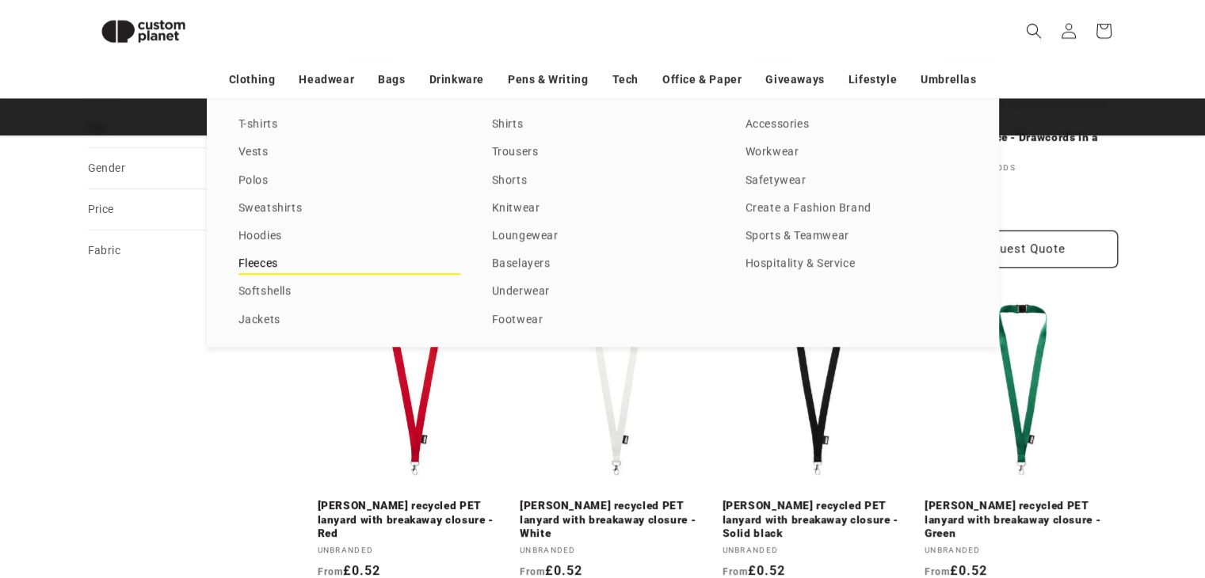
click at [275, 262] on link "Fleeces" at bounding box center [349, 263] width 222 height 21
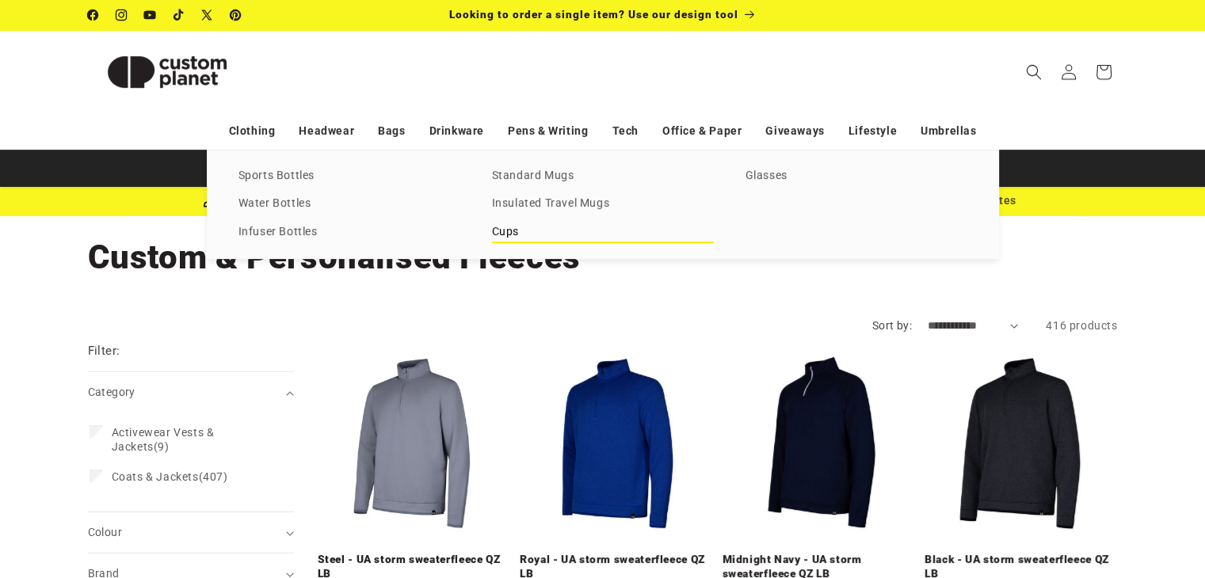
click at [506, 228] on link "Cups" at bounding box center [603, 232] width 222 height 21
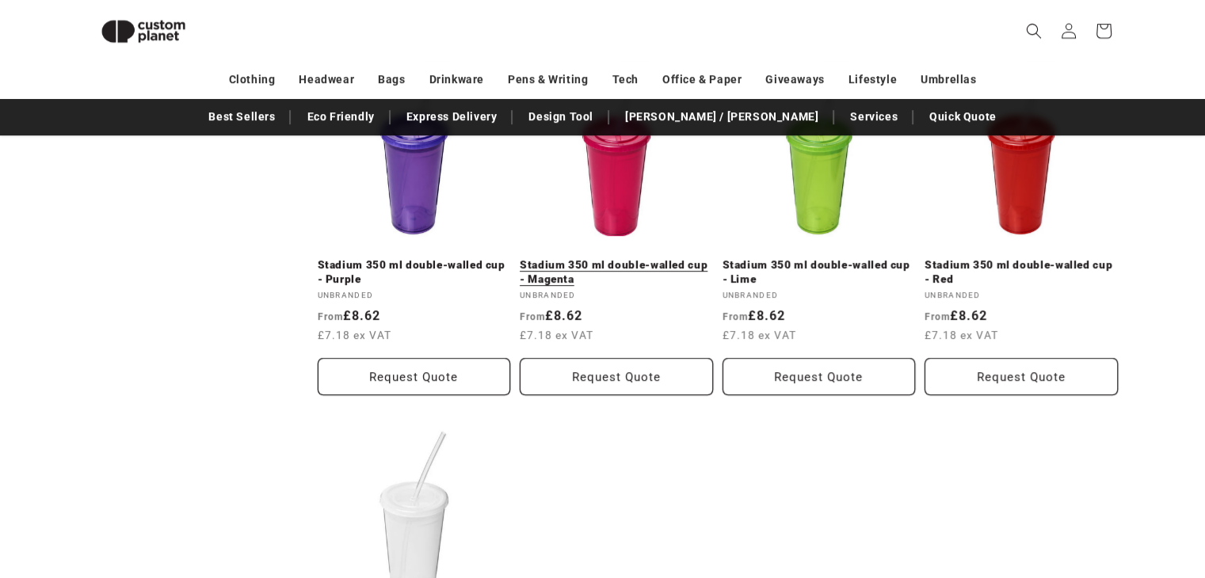
scroll to position [1325, 0]
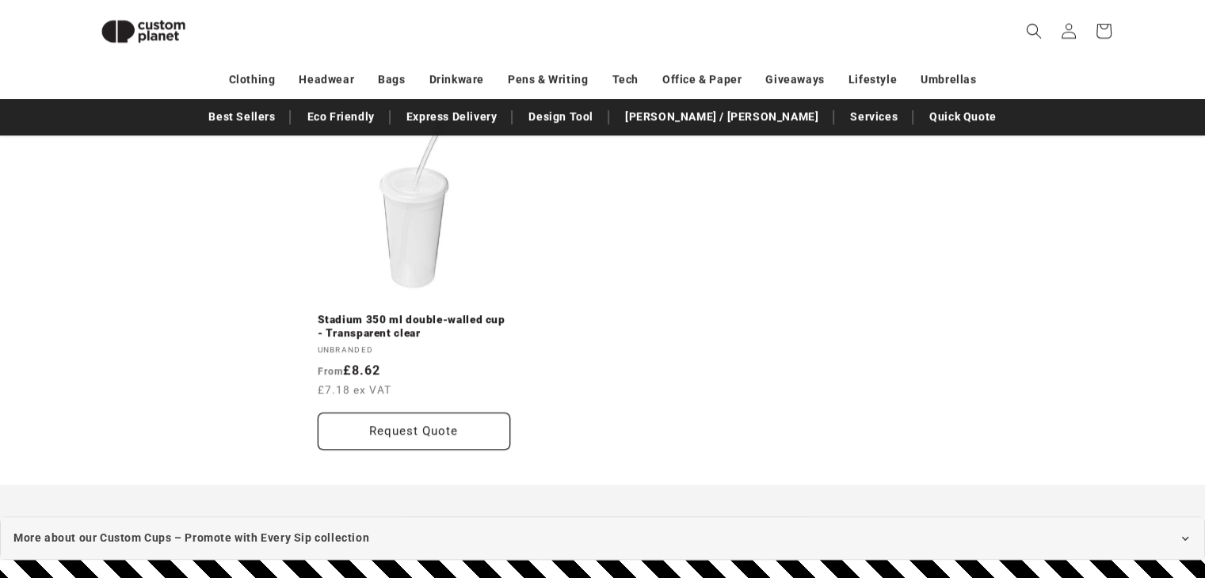
click at [162, 39] on img at bounding box center [143, 31] width 111 height 50
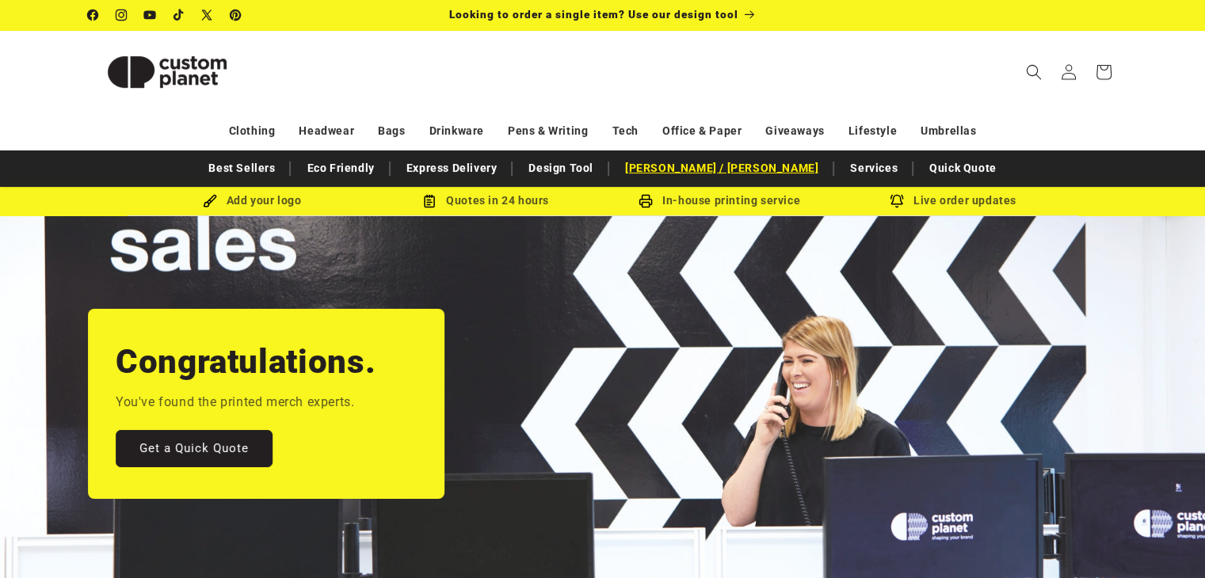
click at [703, 165] on link "[PERSON_NAME] / [PERSON_NAME]" at bounding box center [721, 168] width 209 height 28
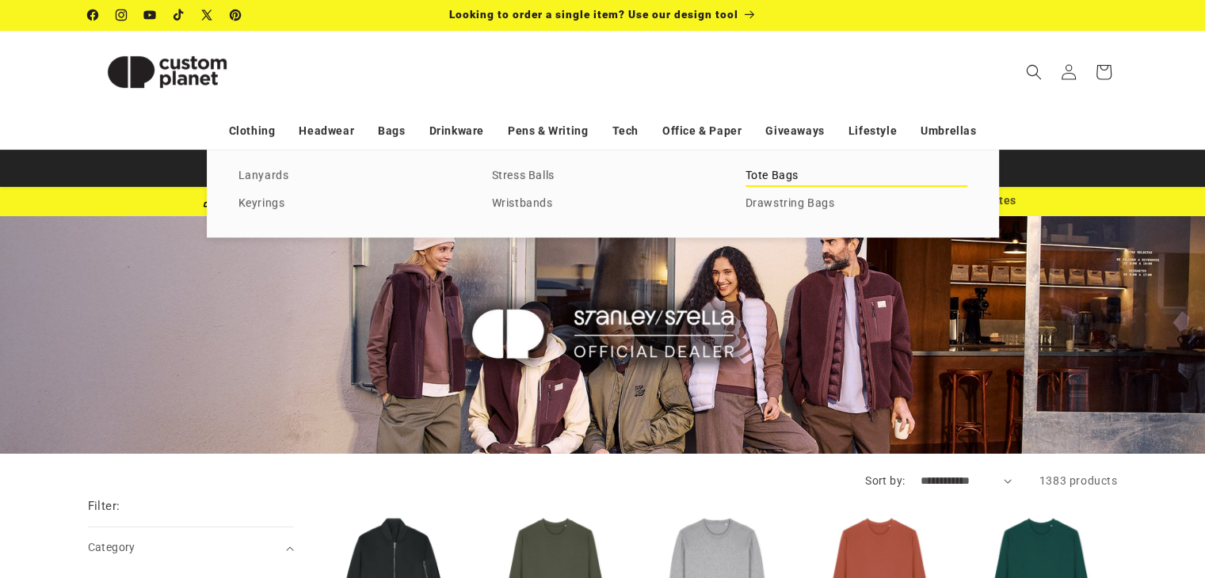
click at [776, 172] on link "Tote Bags" at bounding box center [856, 176] width 222 height 21
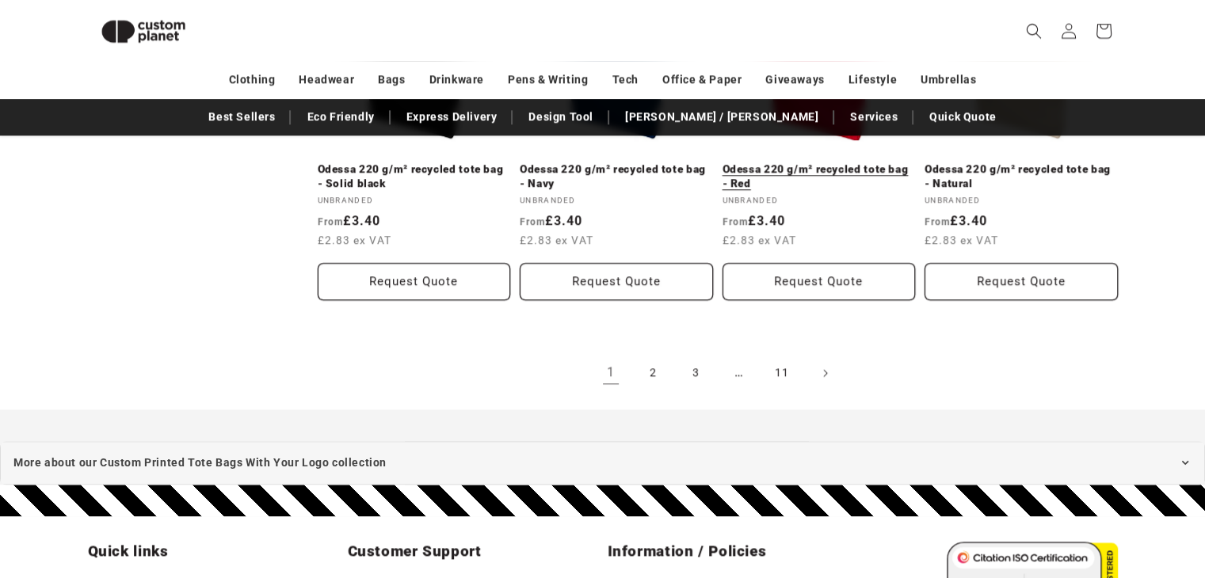
scroll to position [1483, 0]
